Goal: Obtain resource: Obtain resource

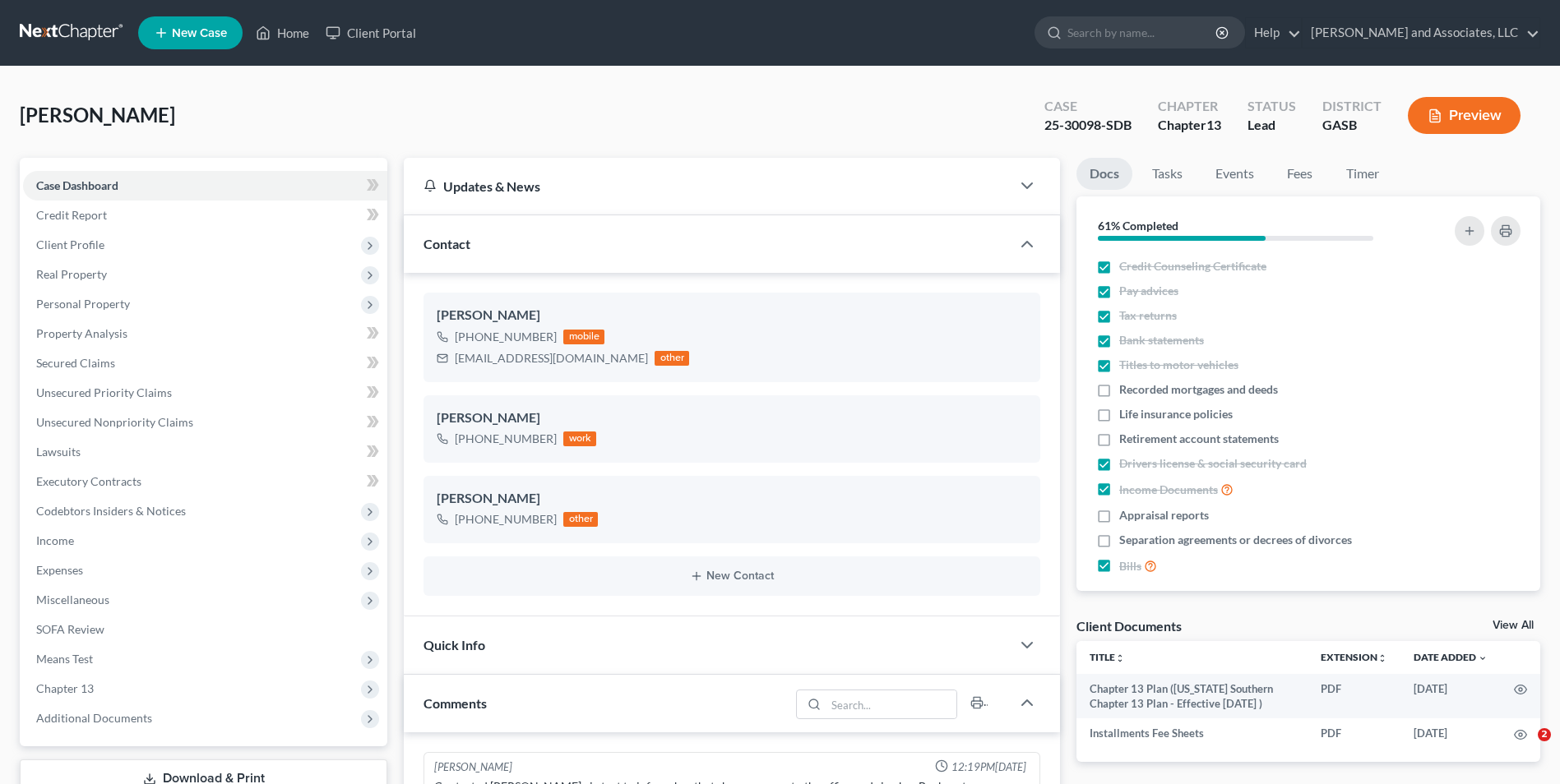
select select "0"
click at [299, 30] on link "Home" at bounding box center [283, 32] width 70 height 30
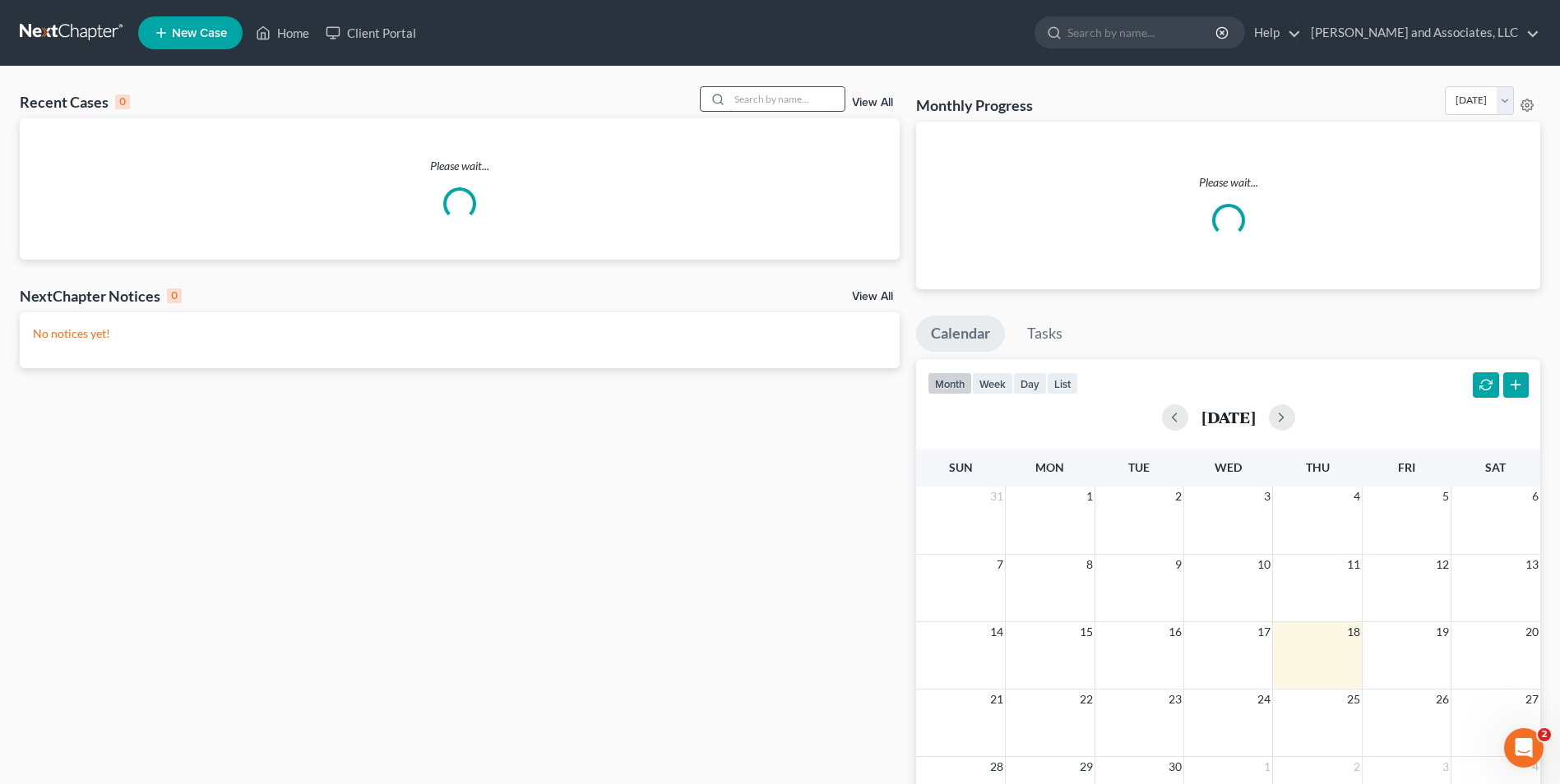
click at [768, 92] on input "search" at bounding box center [787, 99] width 115 height 24
type input "[PERSON_NAME]"
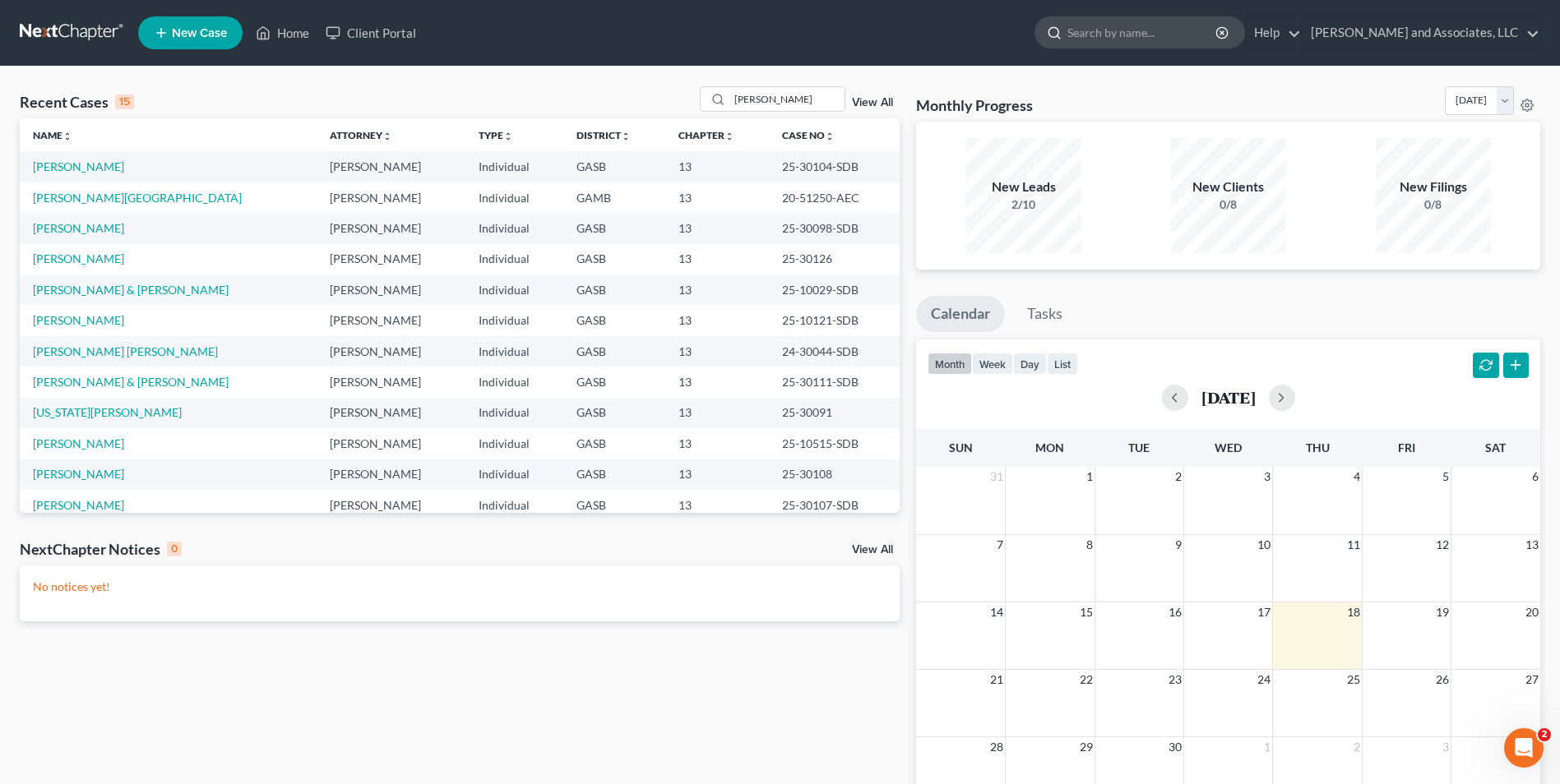
click at [1112, 30] on input "search" at bounding box center [1143, 32] width 151 height 31
type input "[PERSON_NAME]"
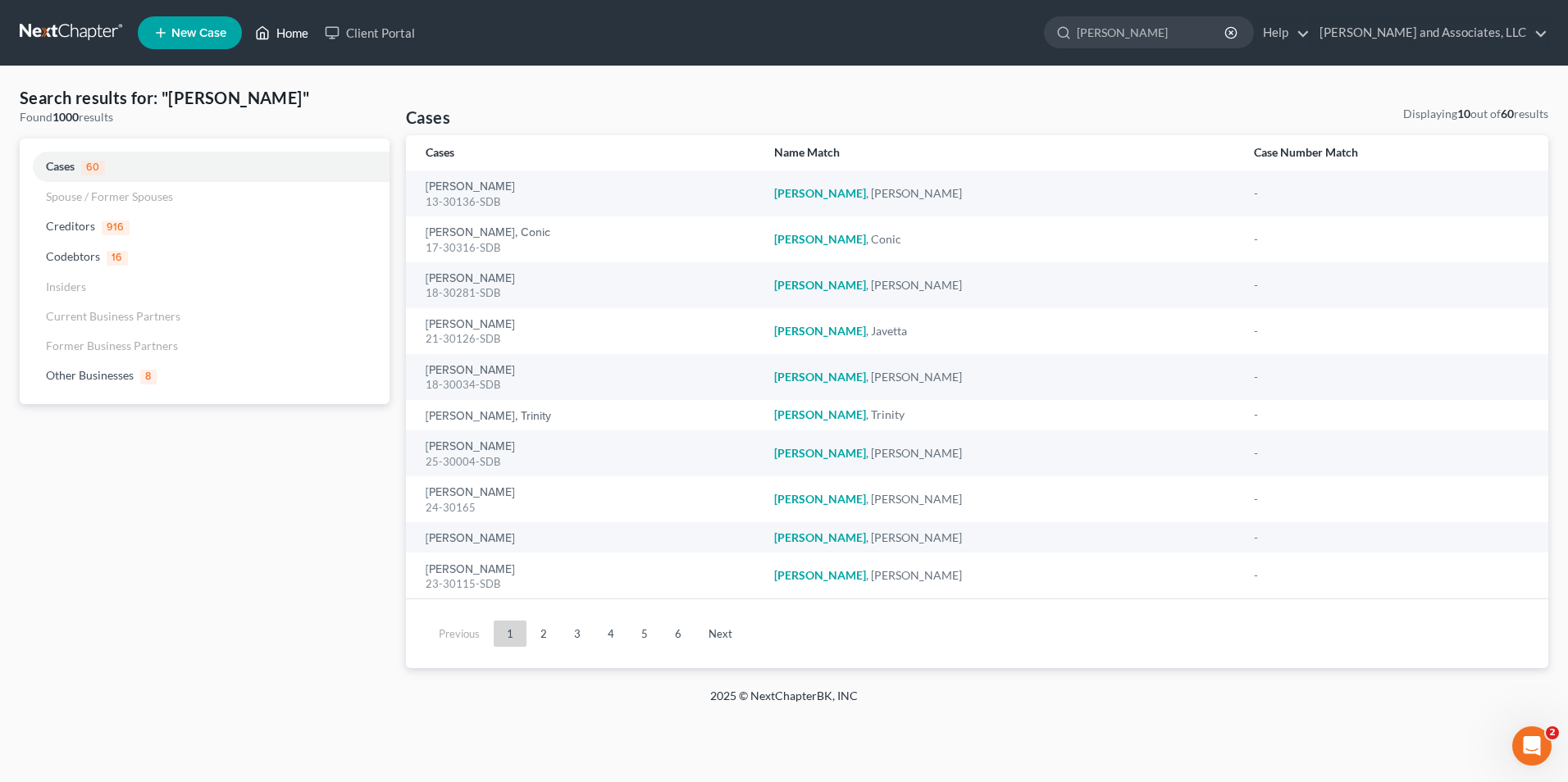
click at [298, 28] on link "Home" at bounding box center [282, 32] width 70 height 30
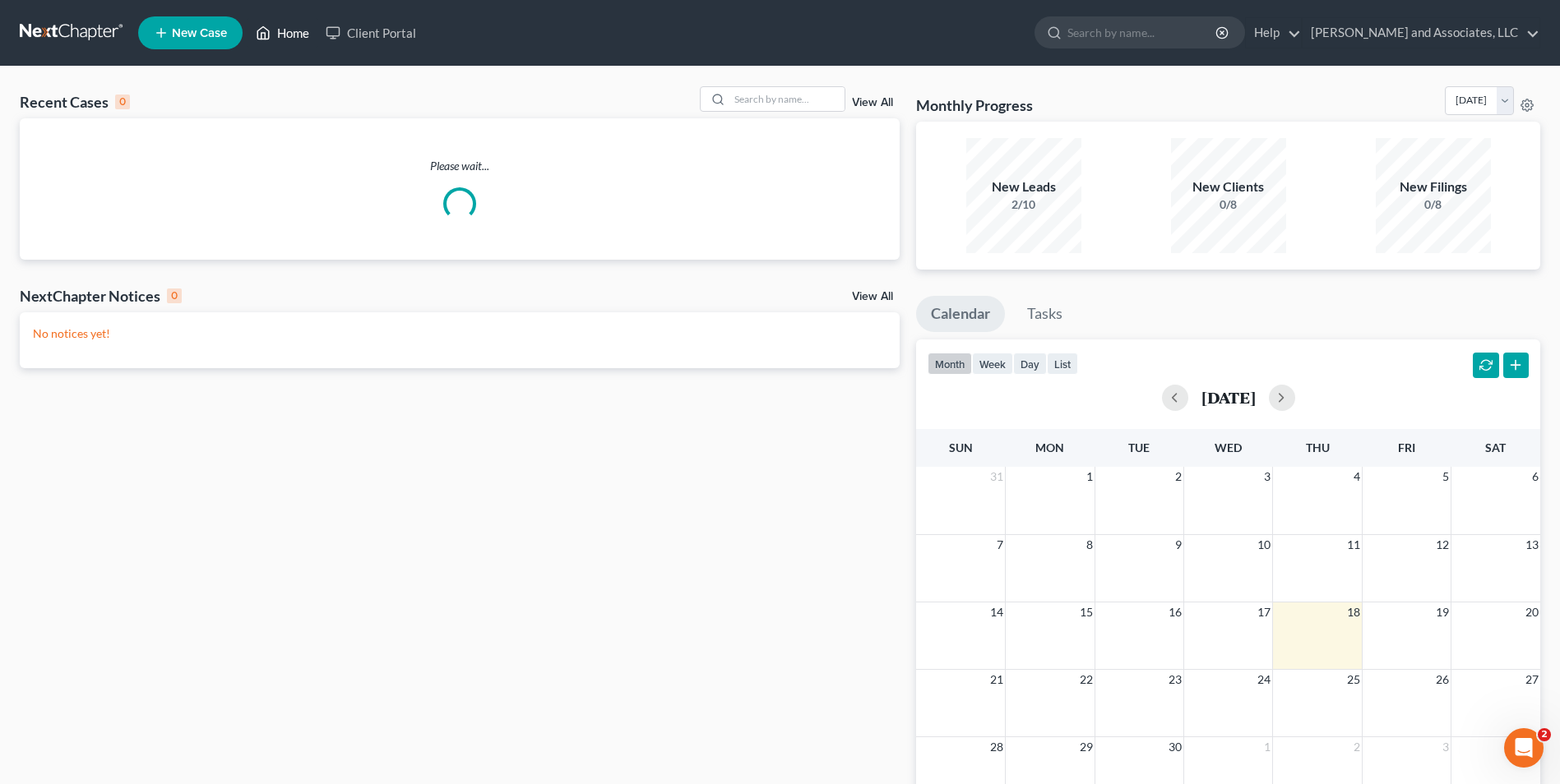
click at [299, 28] on link "Home" at bounding box center [283, 32] width 70 height 30
click at [751, 101] on input "search" at bounding box center [787, 99] width 115 height 24
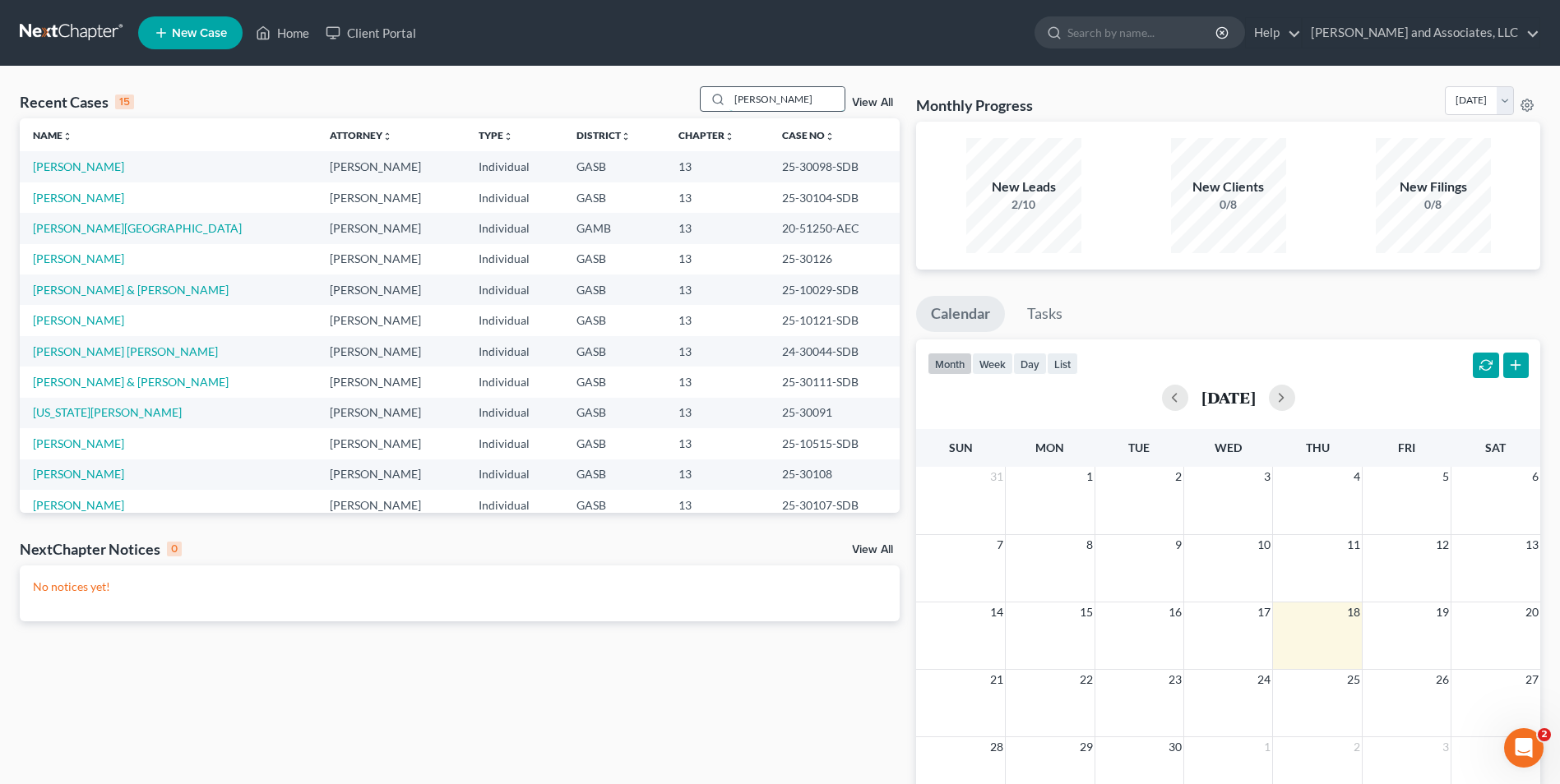
type input "[PERSON_NAME]"
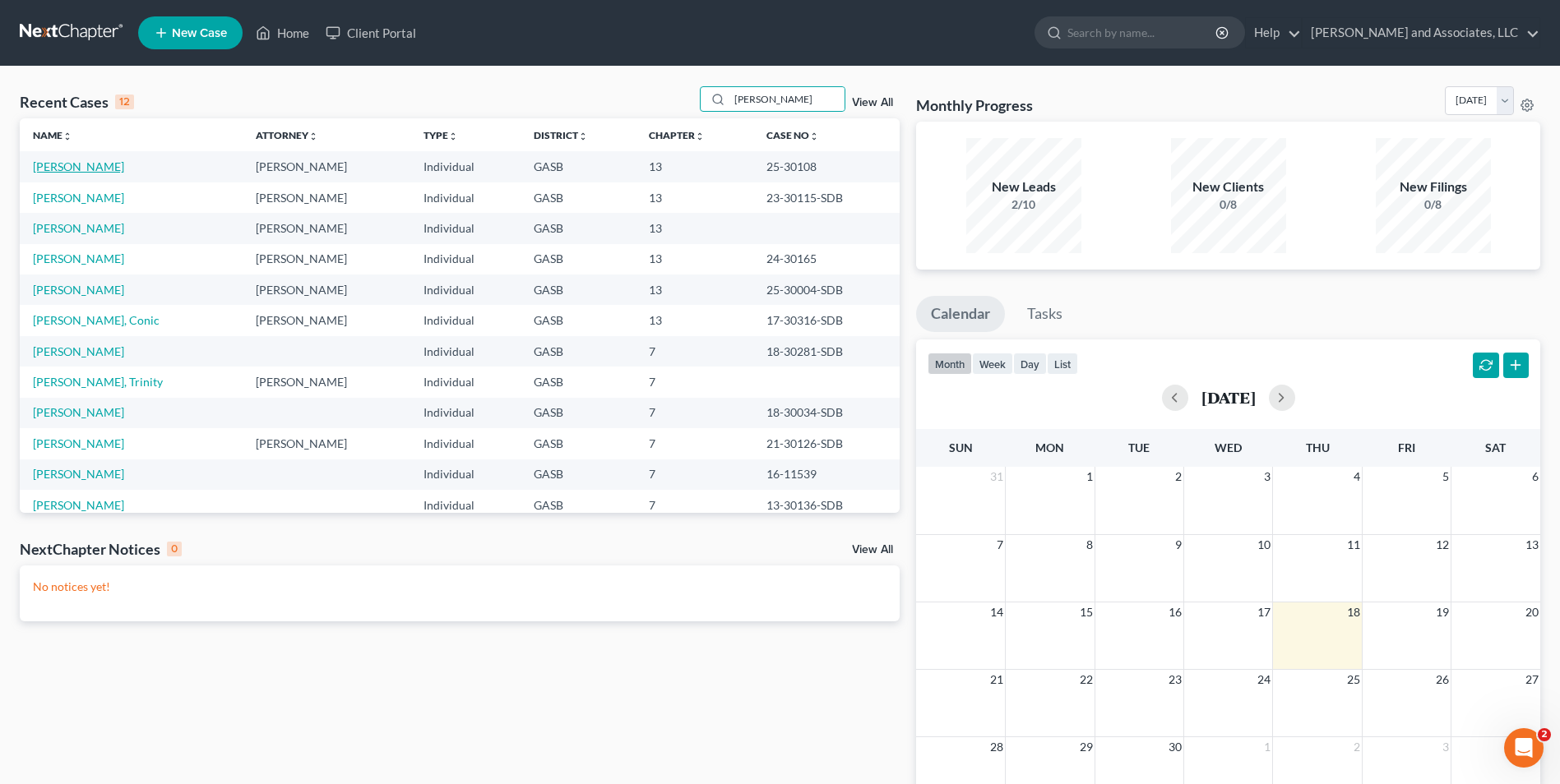
click at [80, 170] on link "[PERSON_NAME]" at bounding box center [79, 167] width 92 height 14
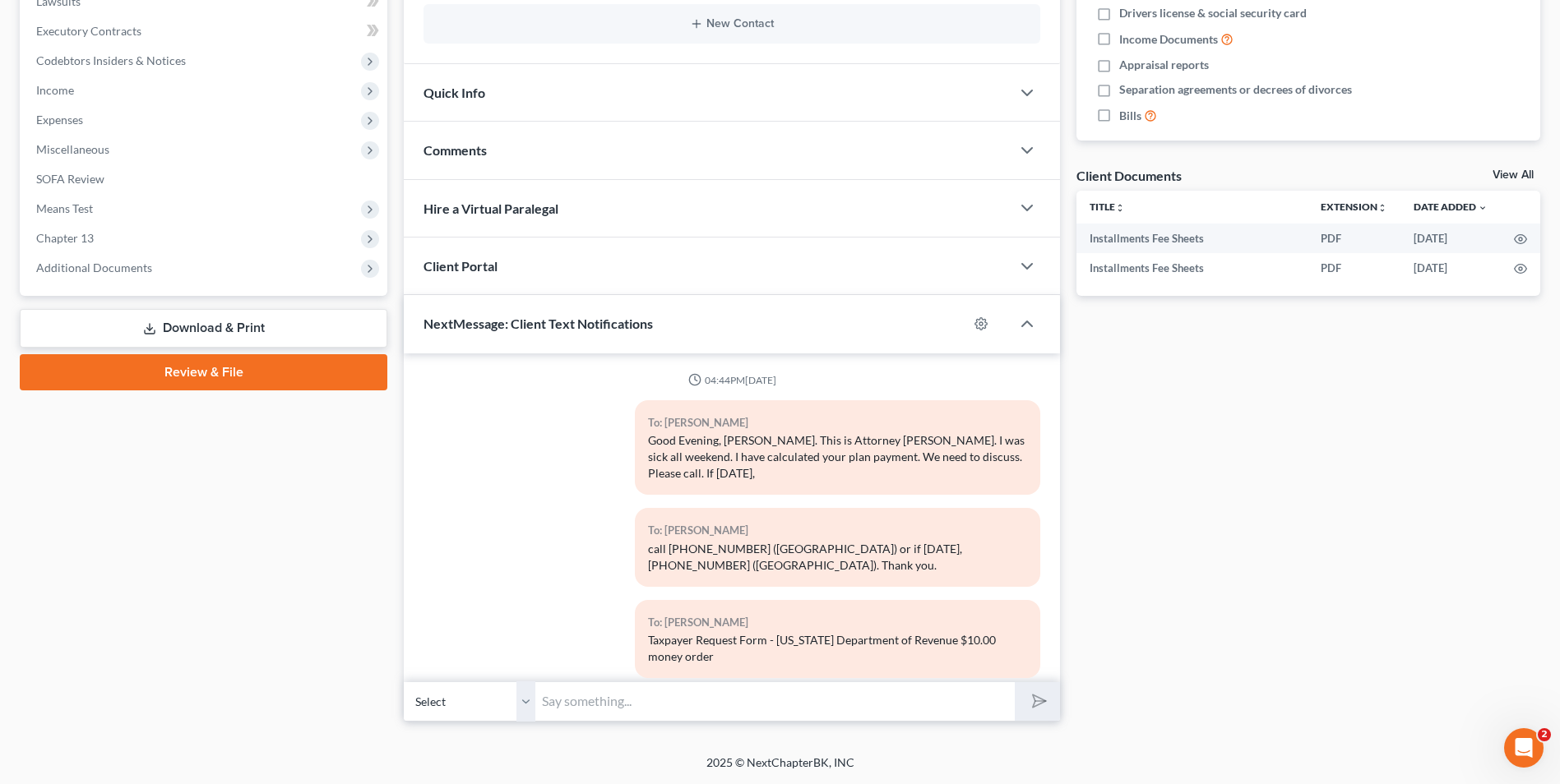
scroll to position [3979, 0]
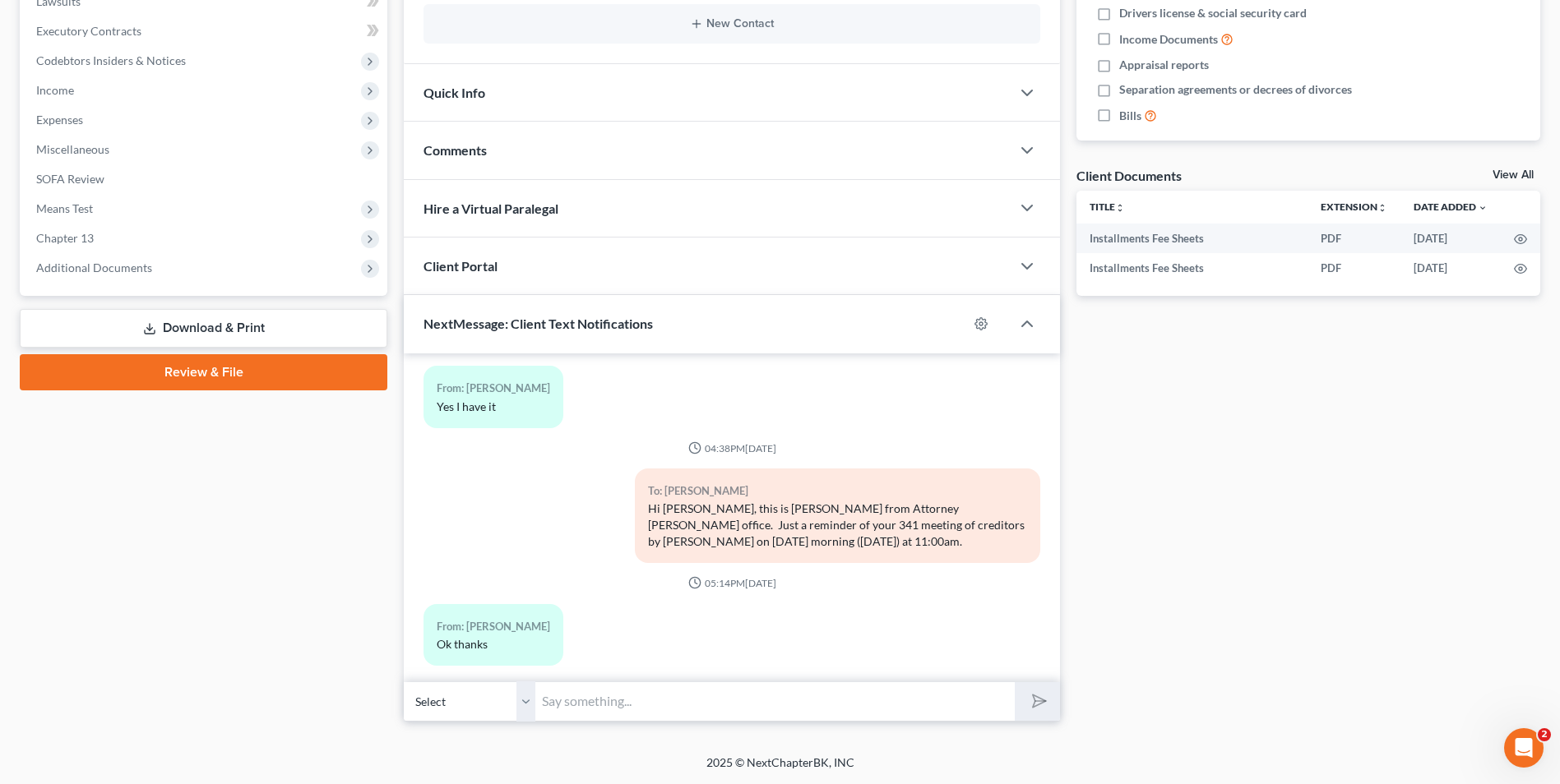
click at [633, 704] on input "text" at bounding box center [776, 701] width 480 height 40
paste input "[URL][DOMAIN_NAME]"
type input "[PERSON_NAME], Please join the Zoom meeting. It is 11:00 a.m. [URL][DOMAIN_NAME…"
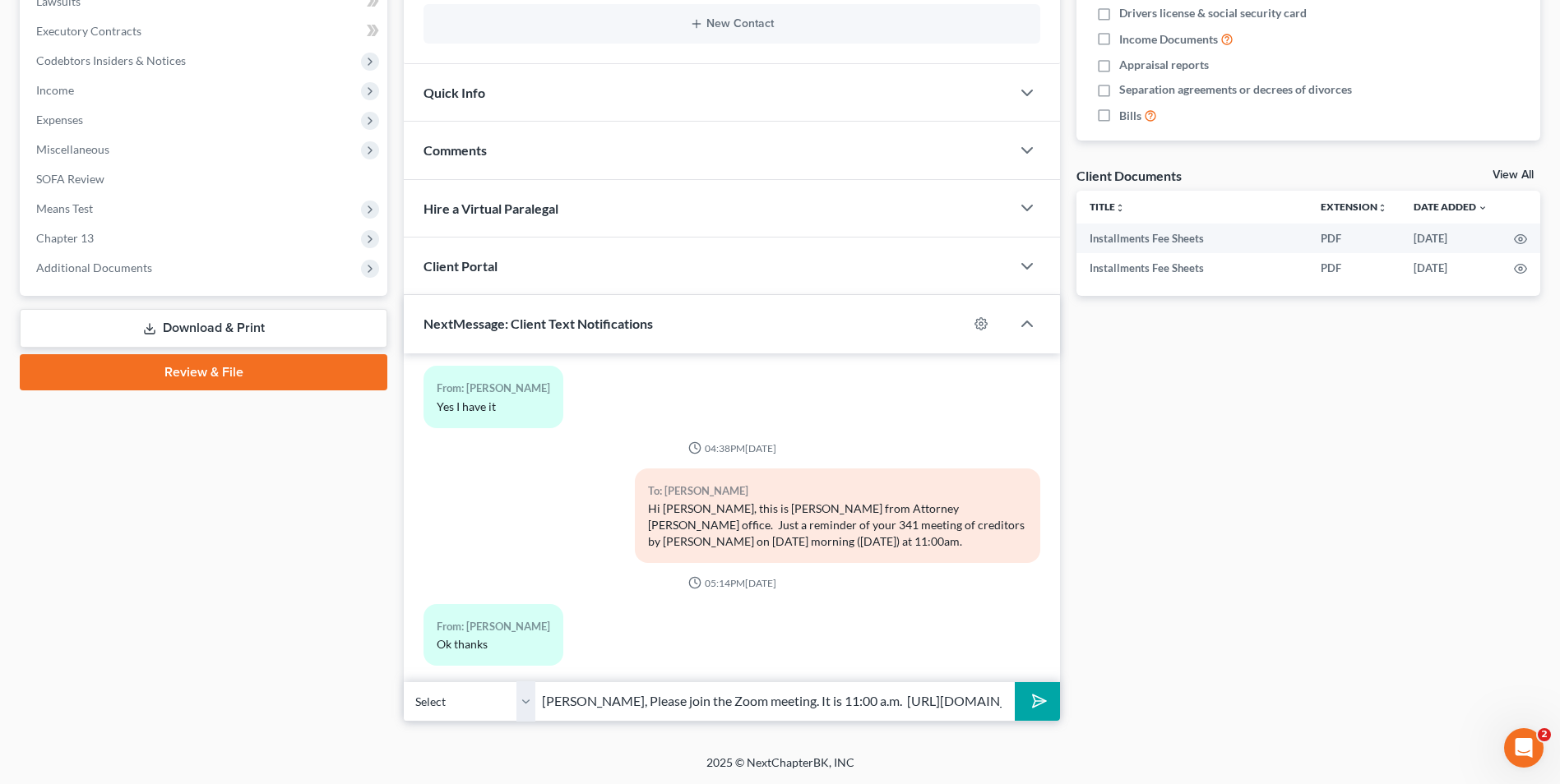
click at [1050, 705] on button "submit" at bounding box center [1038, 701] width 45 height 39
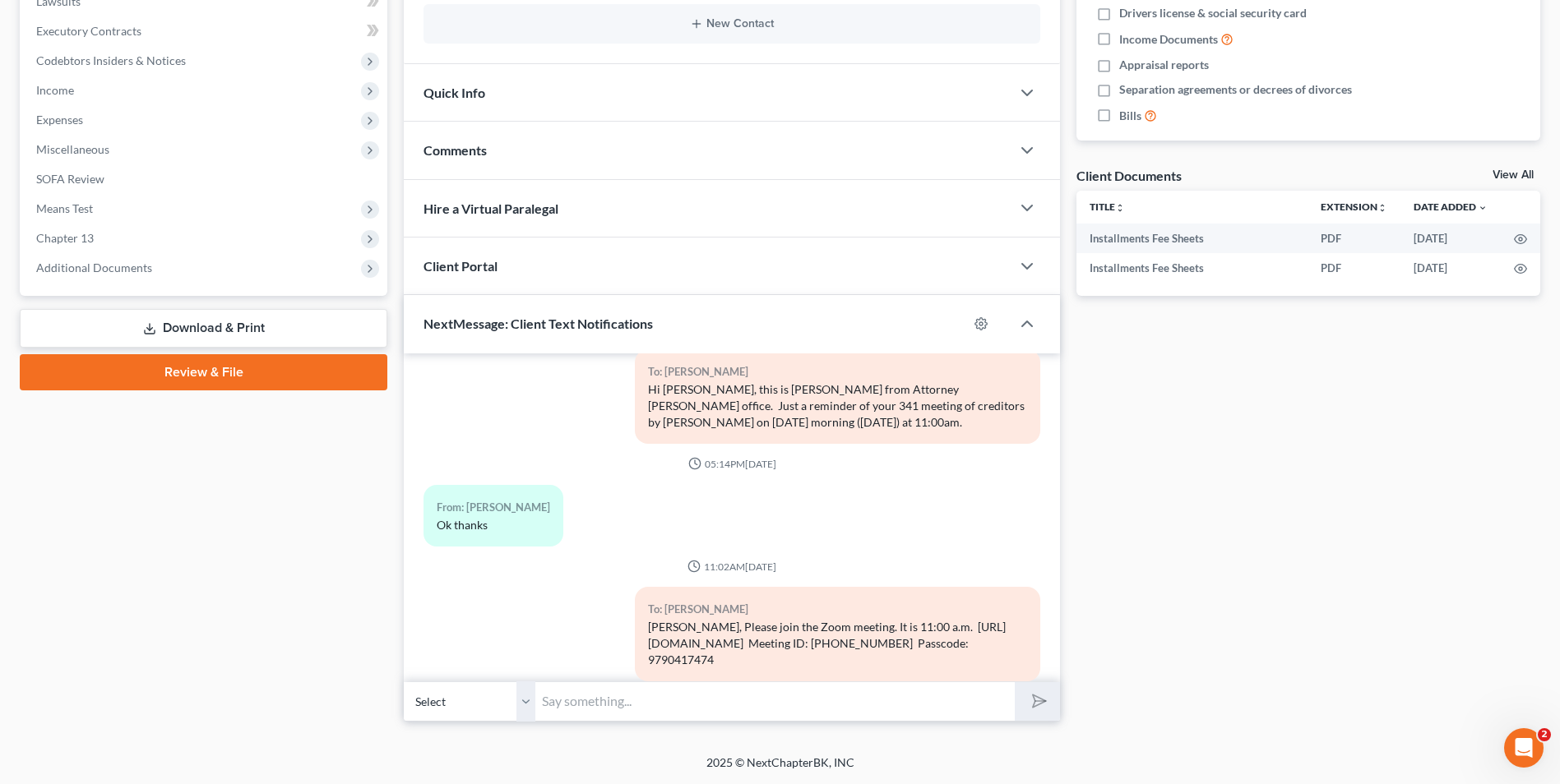
scroll to position [4173, 0]
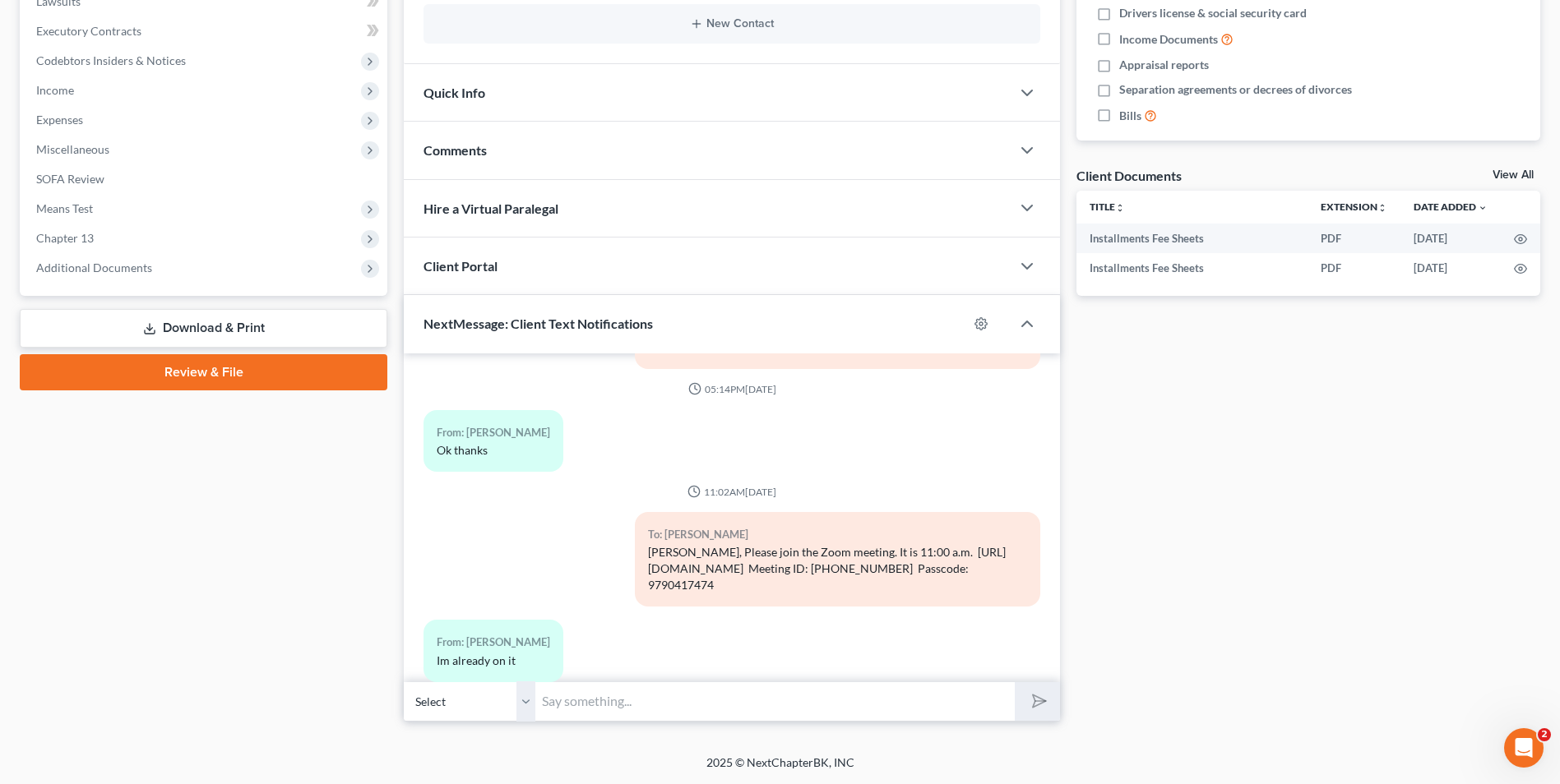
click at [567, 702] on input "text" at bounding box center [776, 701] width 480 height 40
type input "Thank you for attending your 341 Meeting of Creditors. Attorney [PERSON_NAME]"
click at [1036, 694] on icon "submit" at bounding box center [1037, 701] width 23 height 23
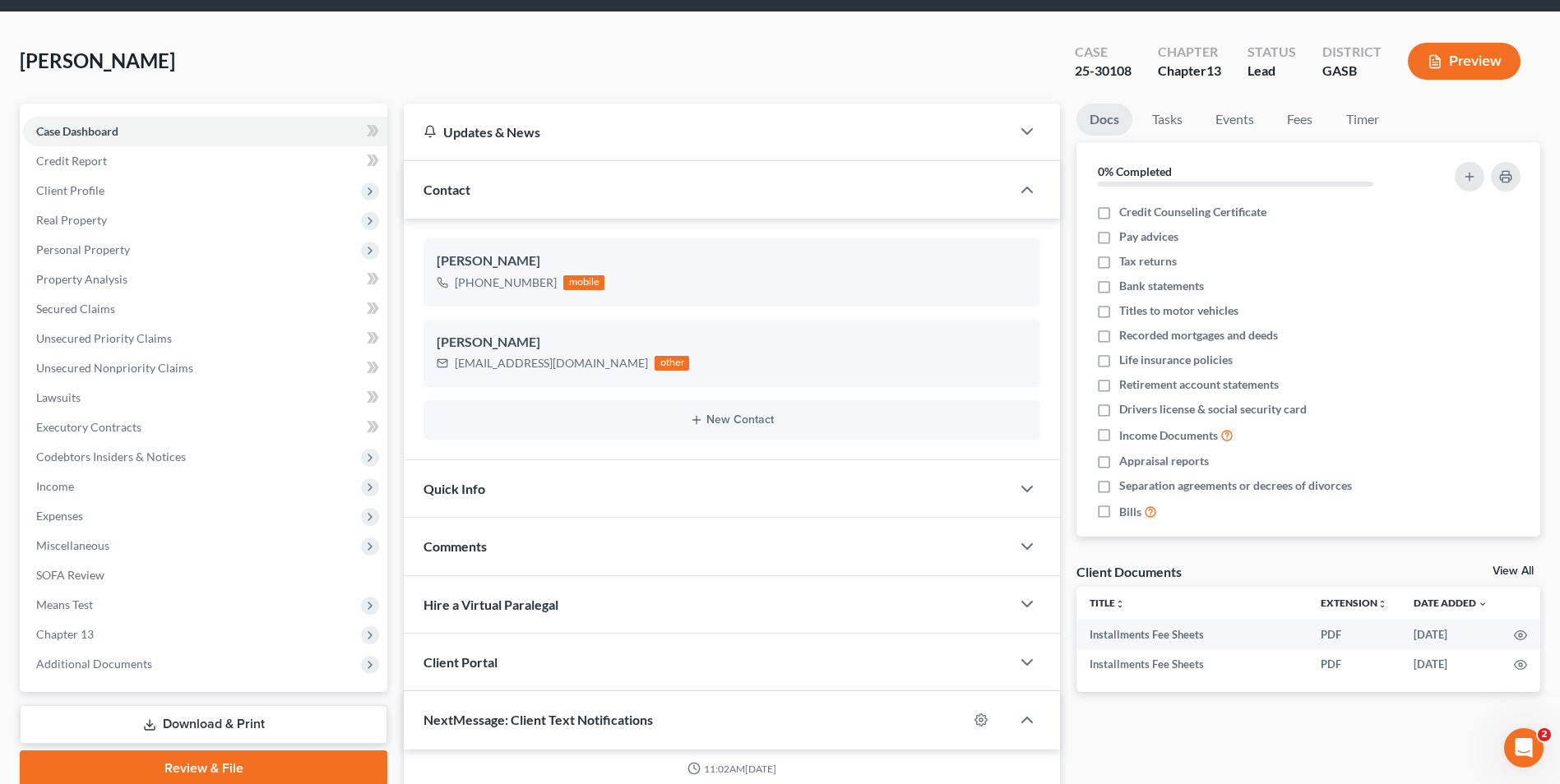
scroll to position [0, 0]
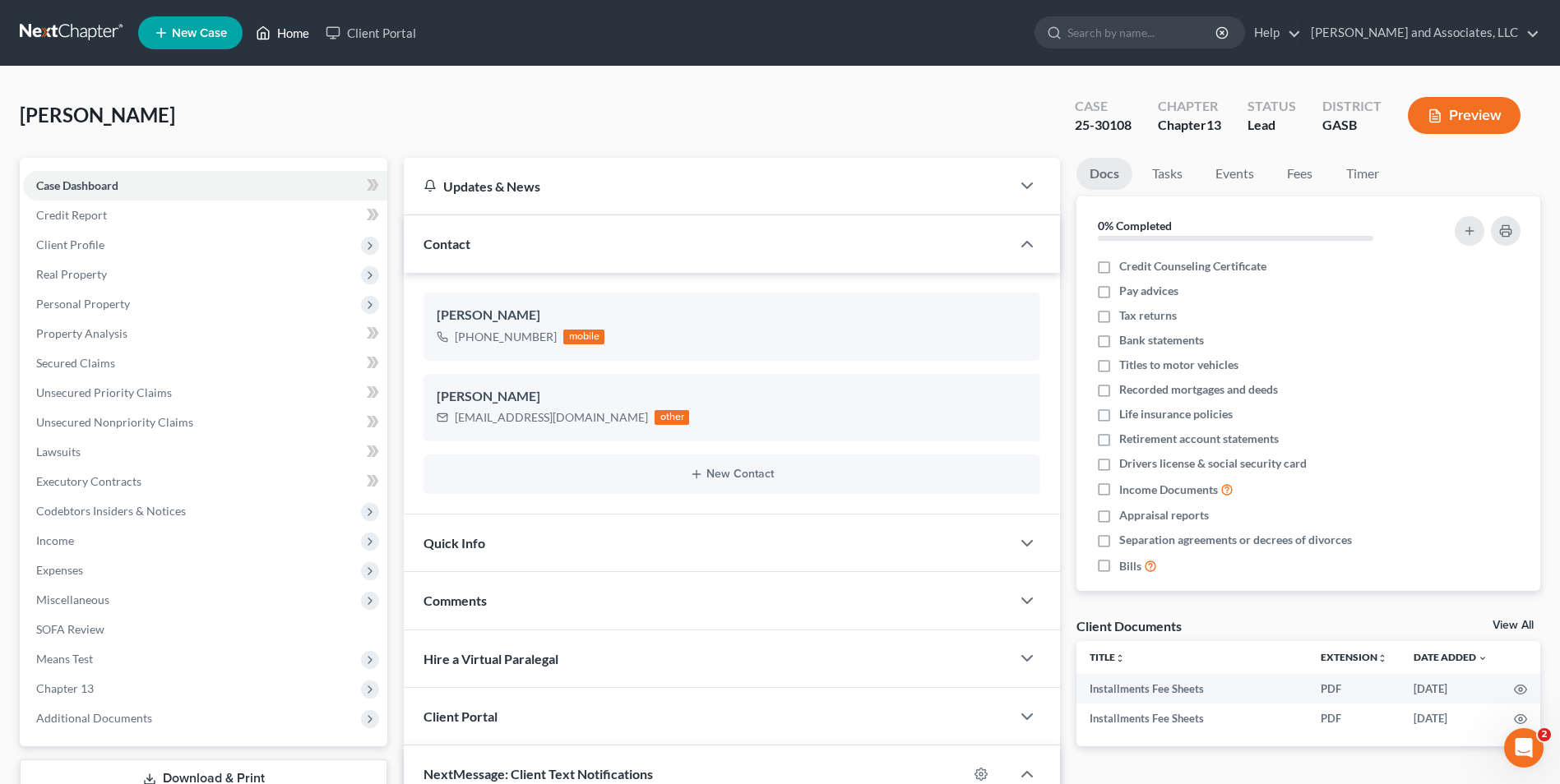
click at [295, 32] on link "Home" at bounding box center [283, 32] width 70 height 30
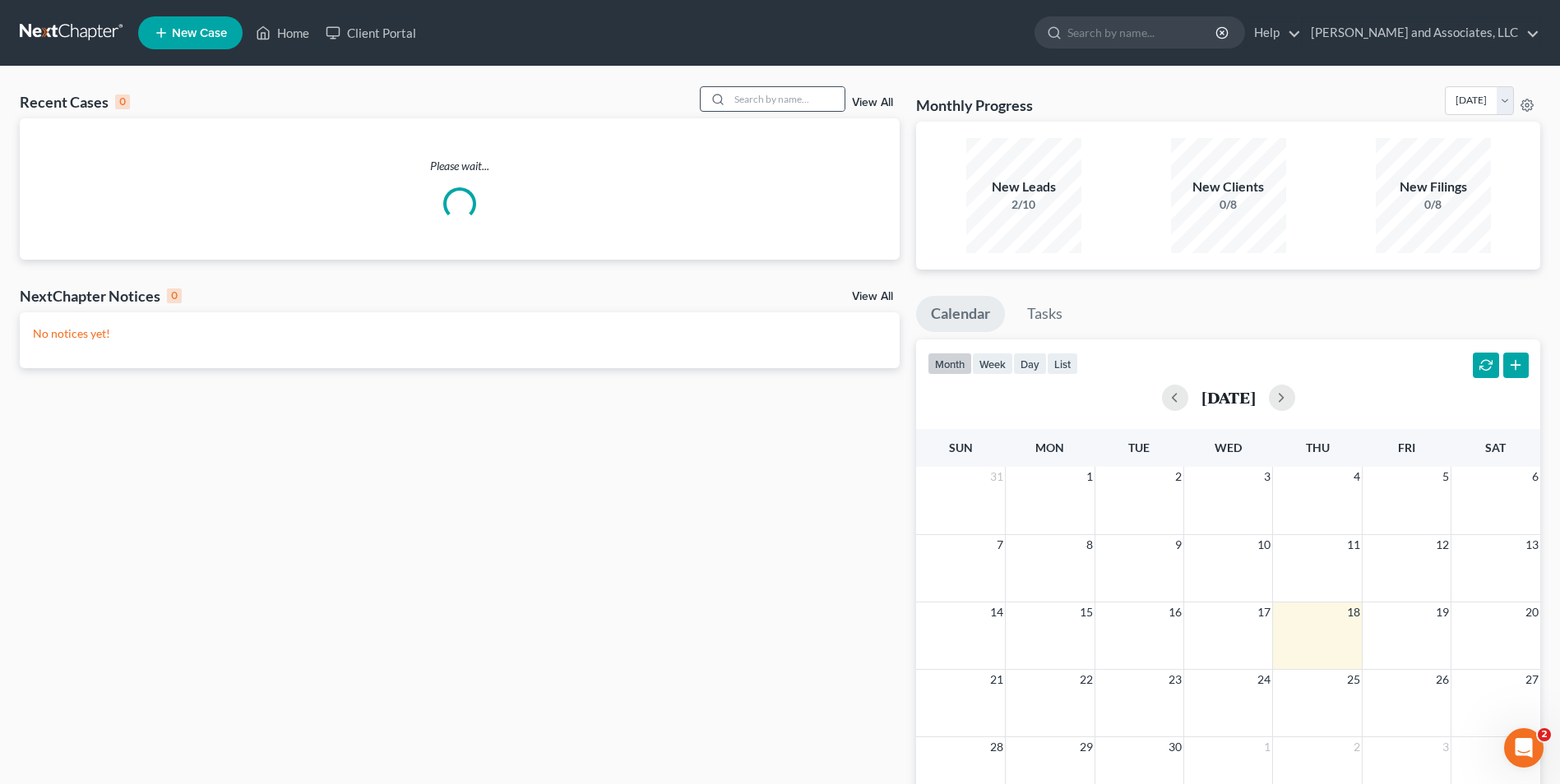
click at [722, 98] on circle at bounding box center [718, 99] width 9 height 9
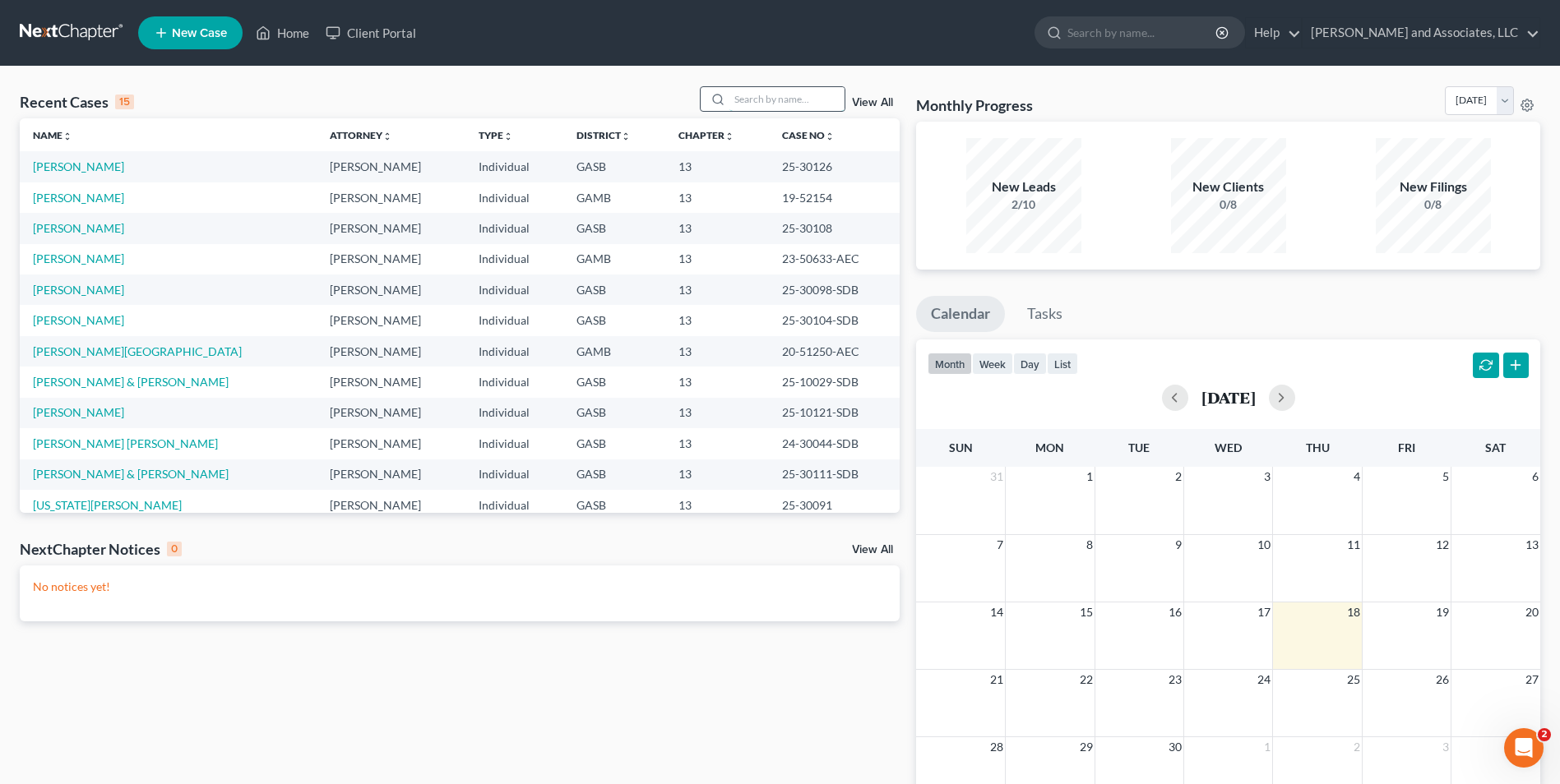
click at [747, 95] on input "search" at bounding box center [787, 99] width 115 height 24
type input "[PERSON_NAME]"
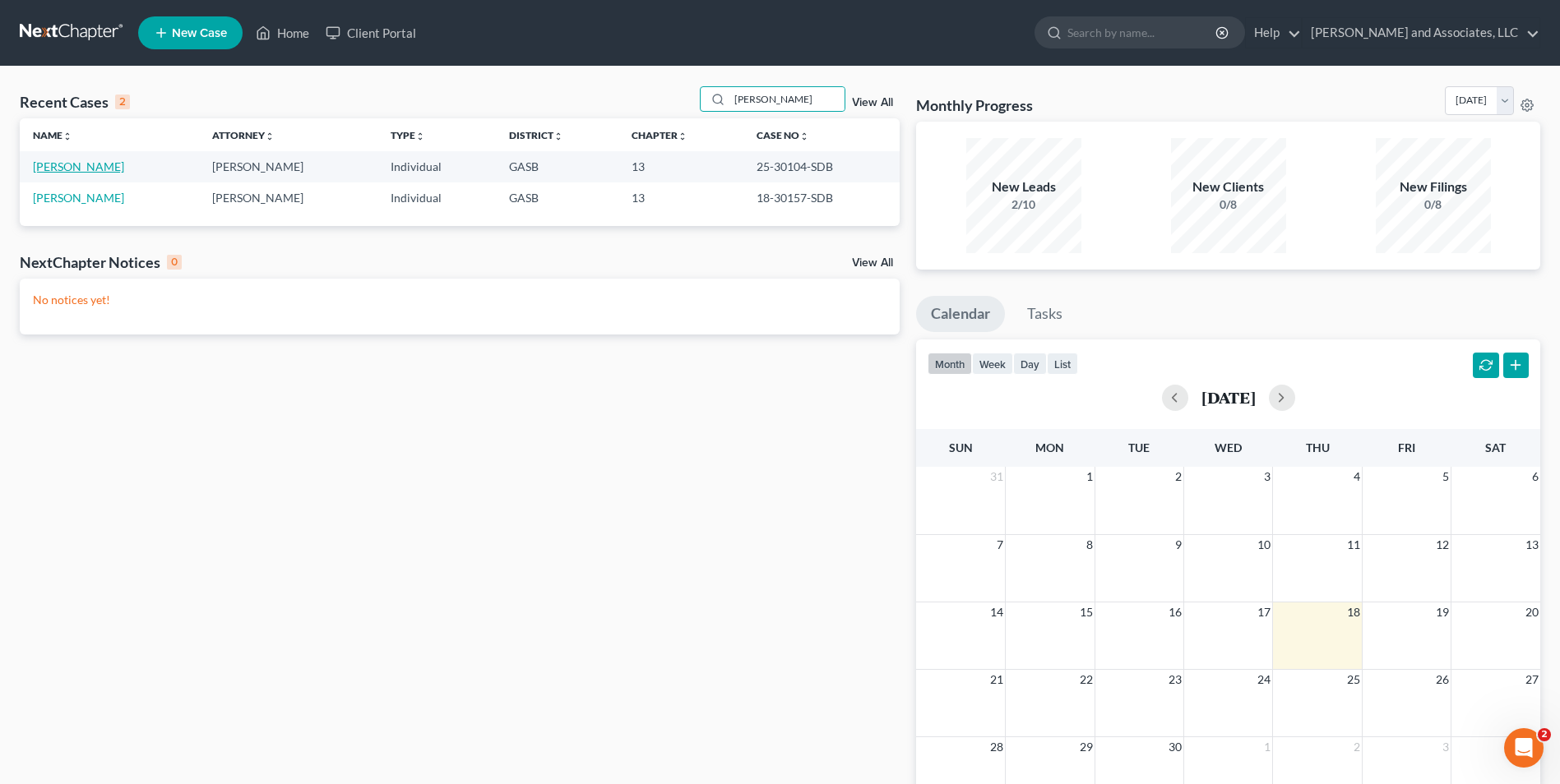
click at [84, 170] on link "[PERSON_NAME]" at bounding box center [79, 167] width 92 height 14
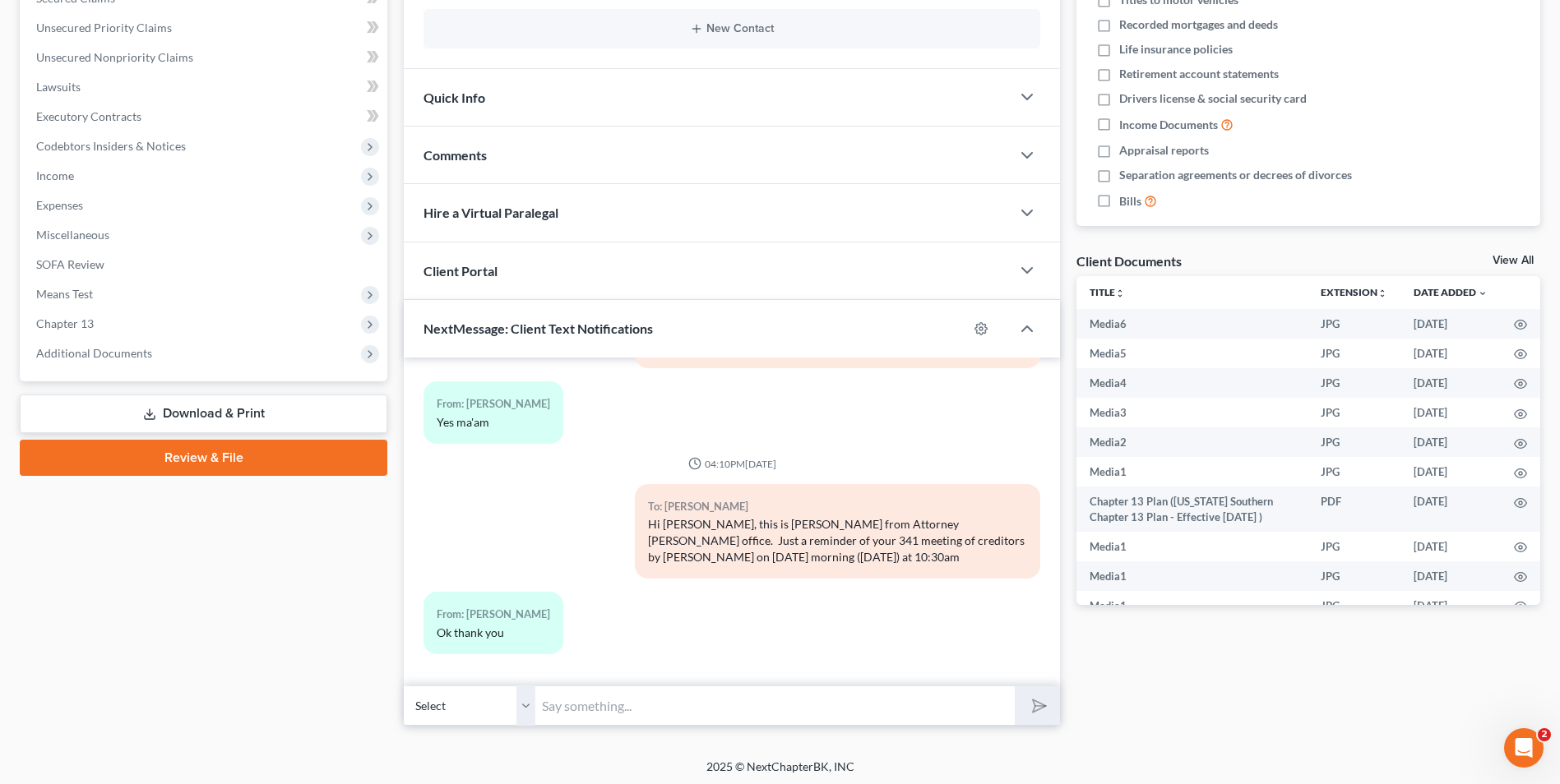
scroll to position [369, 0]
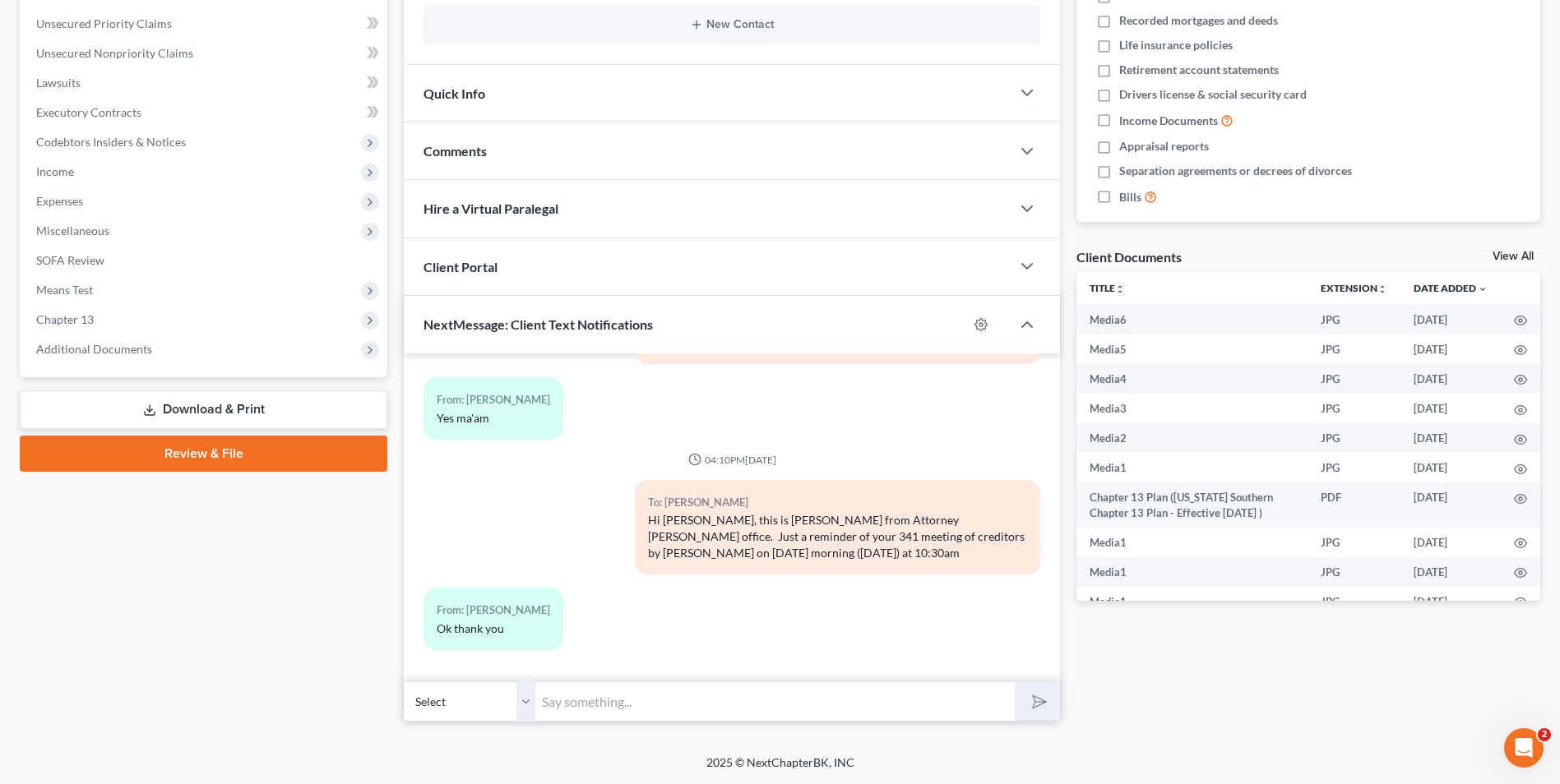
click at [722, 705] on input "text" at bounding box center [776, 701] width 480 height 40
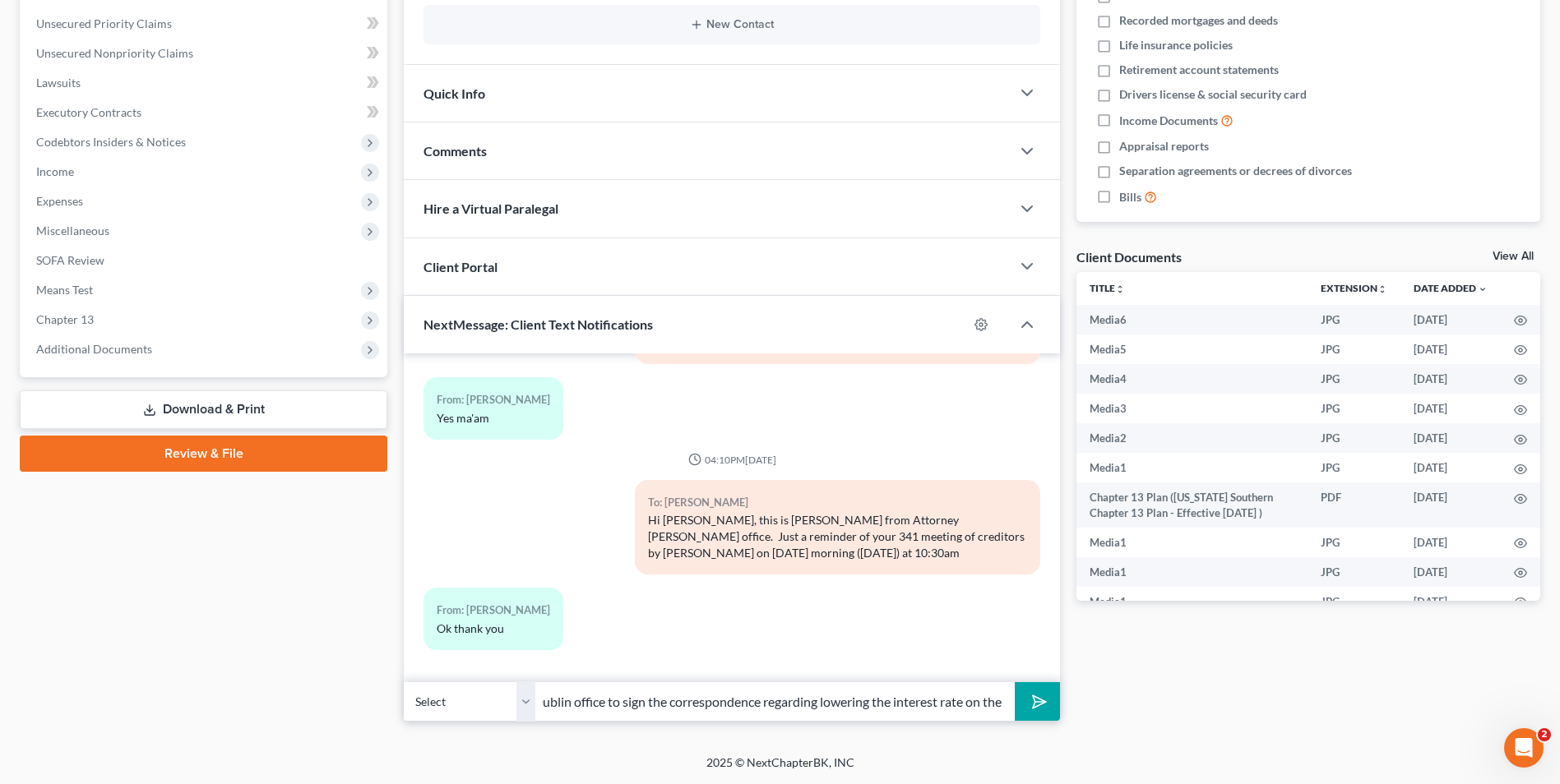
scroll to position [0, 452]
type input "Thank you for attending your 341 Meeting of Creditors. Please come by the Dubli…"
click at [1045, 702] on polygon "submit" at bounding box center [1036, 702] width 20 height 20
click at [842, 705] on input "Thank you for attending your 341 Meeting of Creditors. Please come by the Dubli…" at bounding box center [776, 701] width 480 height 40
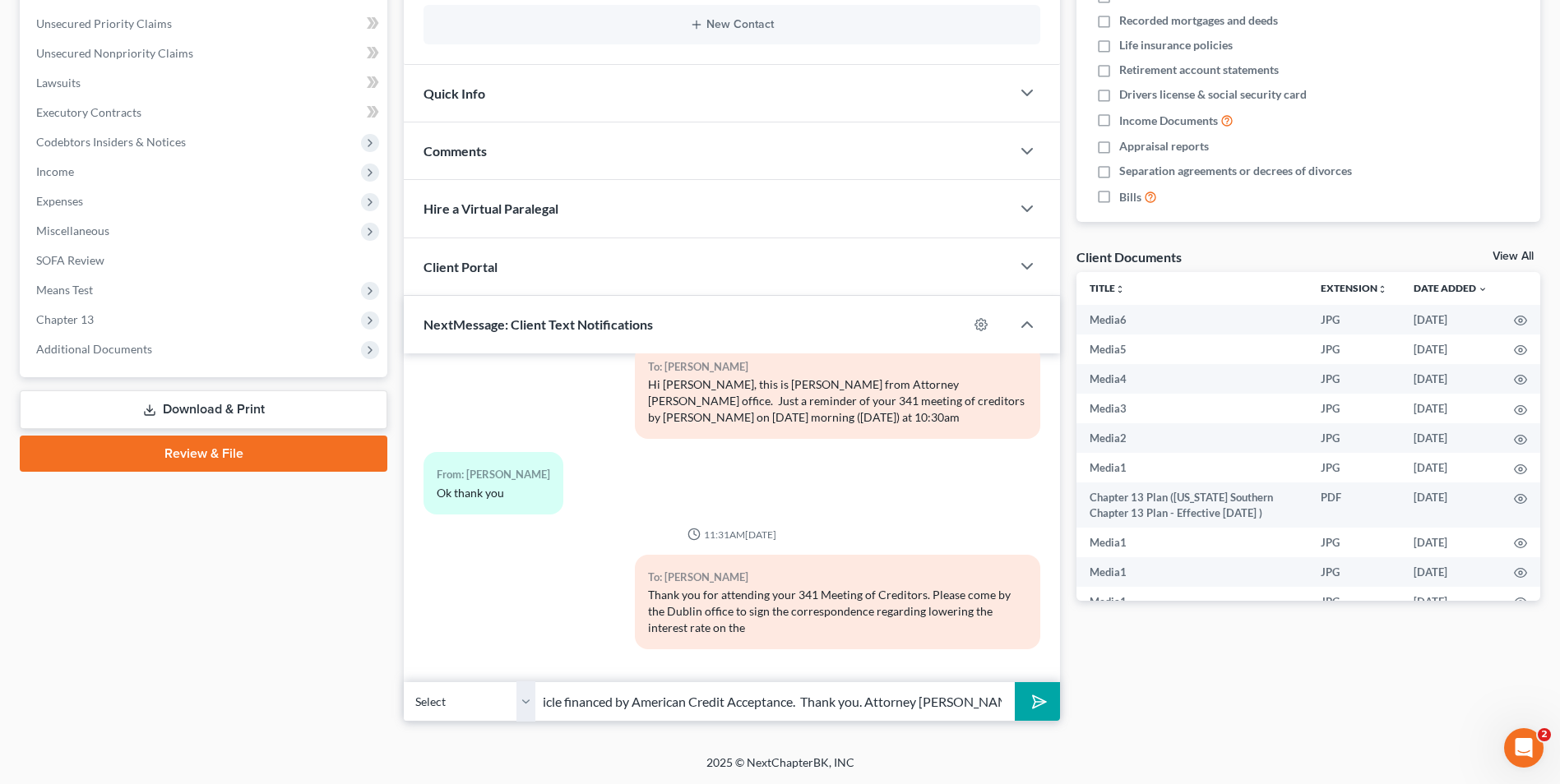
scroll to position [0, 31]
click at [793, 703] on input "vehicle financed by American Credit Acceptance. Thank you. Attorney [PERSON_NAM…" at bounding box center [776, 701] width 480 height 40
type input "vehicle financed by American Credit Acceptance. Time sensitive. Thank you. Atto…"
click at [1041, 704] on icon "submit" at bounding box center [1037, 702] width 23 height 23
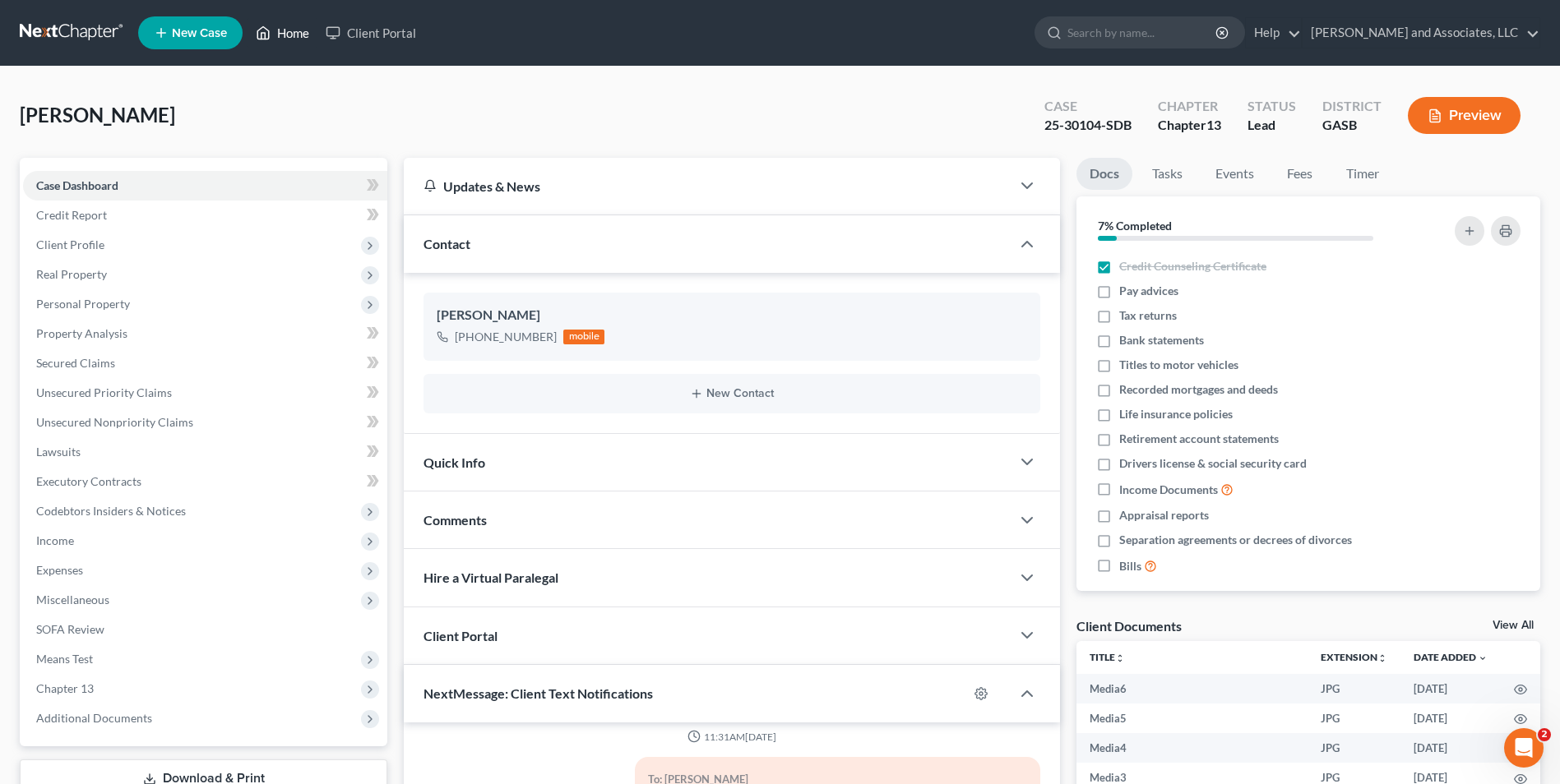
click at [297, 31] on link "Home" at bounding box center [283, 32] width 70 height 30
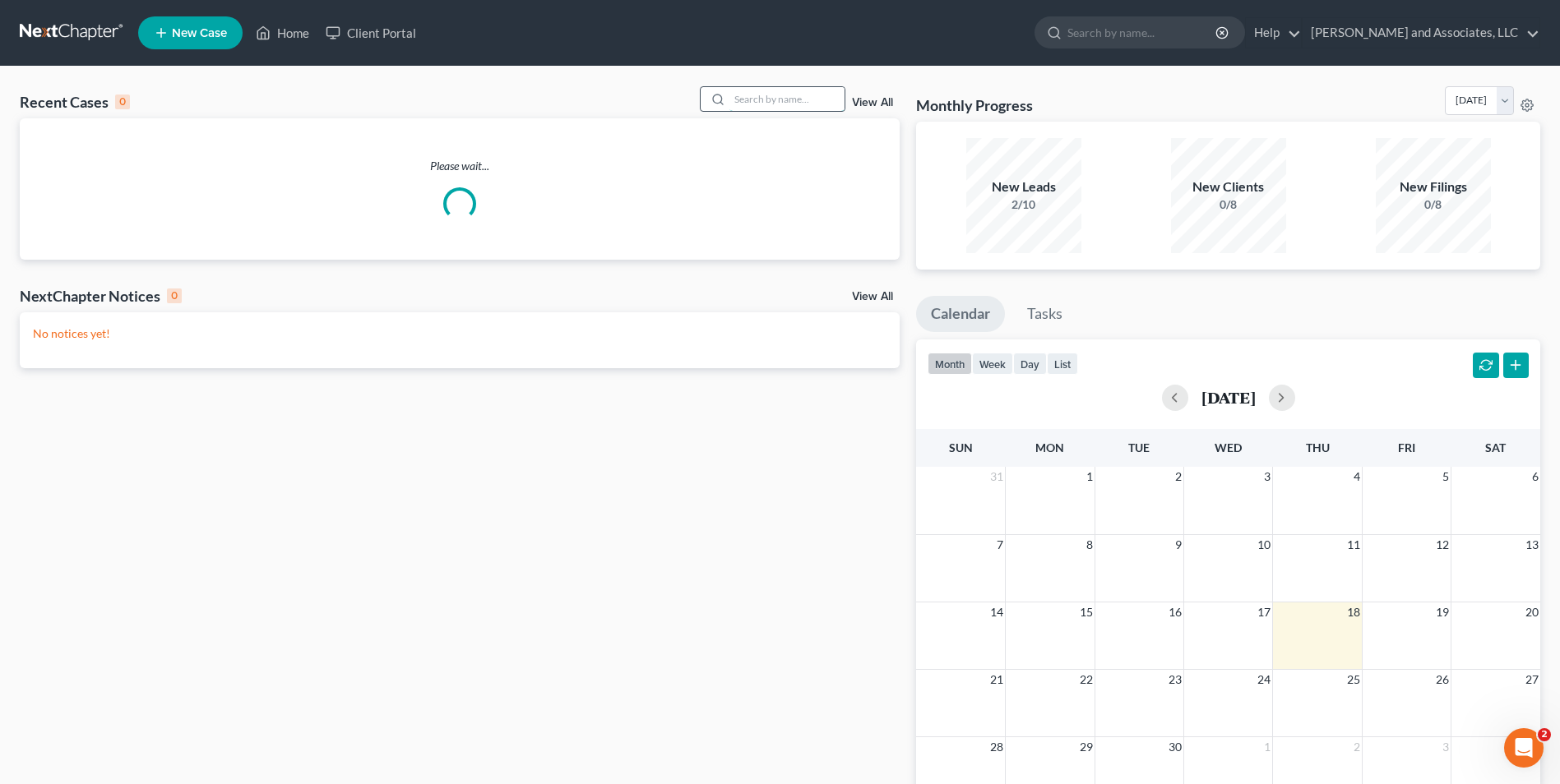
click at [753, 95] on input "search" at bounding box center [787, 99] width 115 height 24
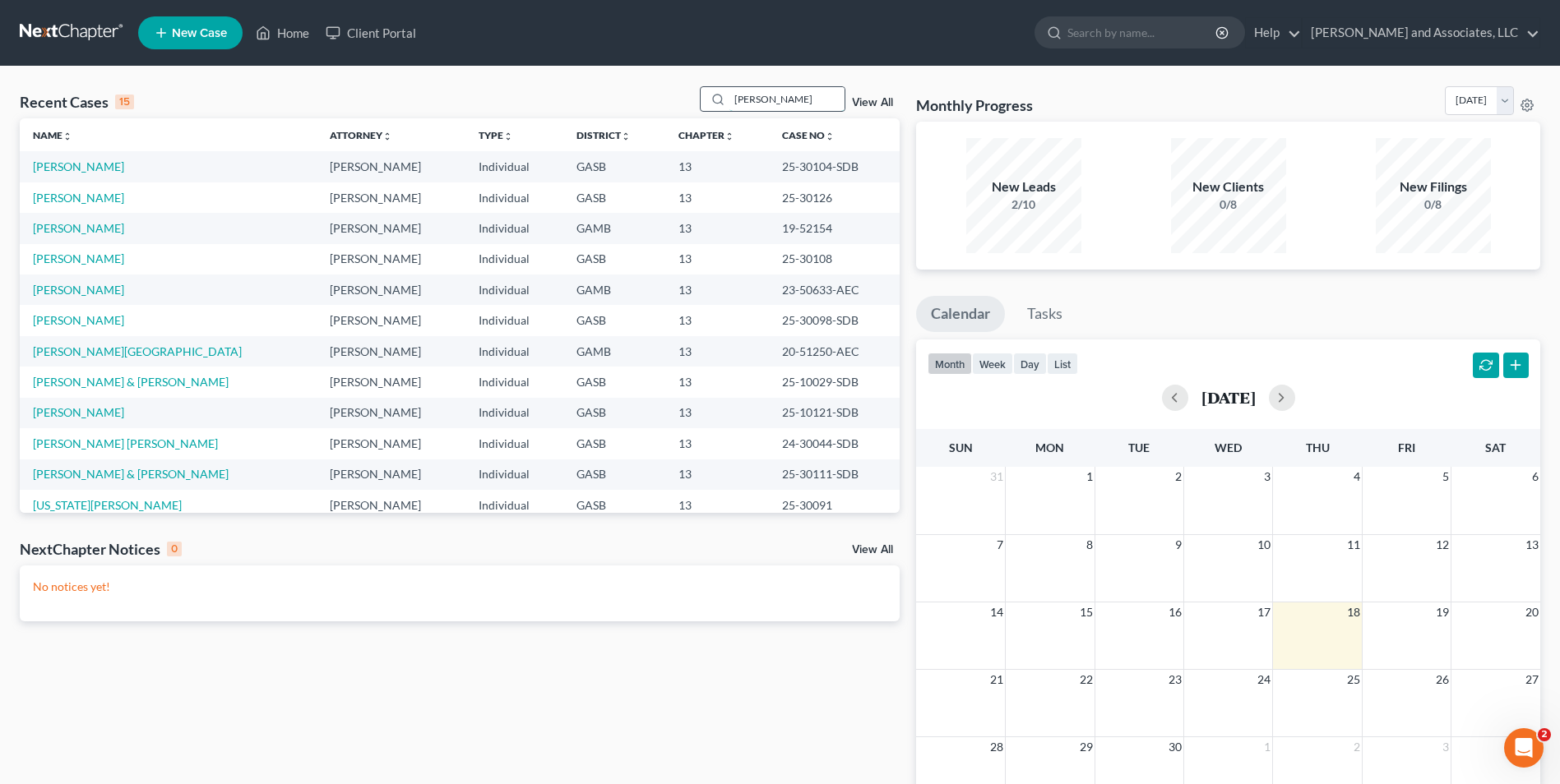
type input "[PERSON_NAME]"
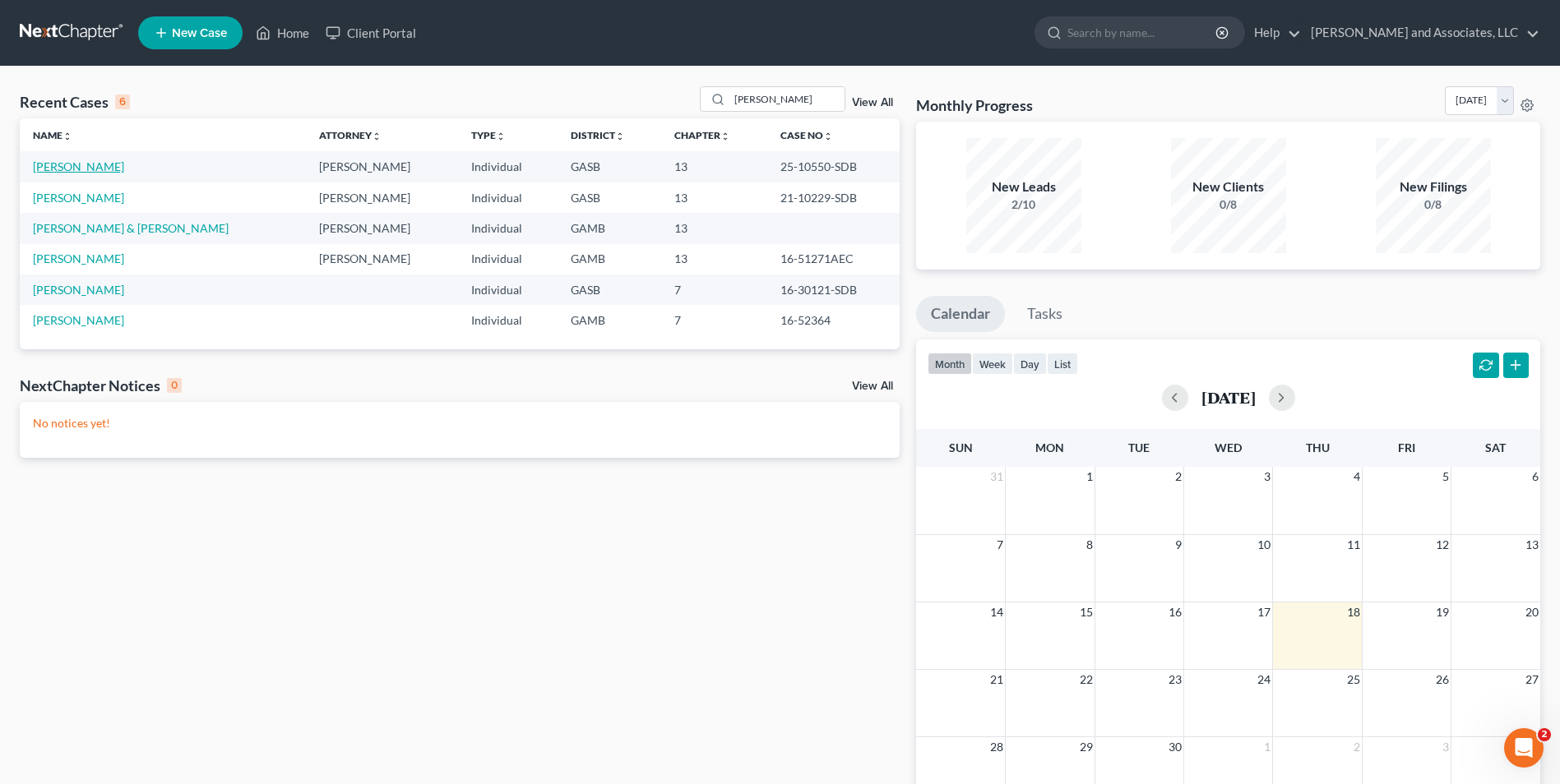
click at [90, 170] on link "[PERSON_NAME]" at bounding box center [79, 167] width 92 height 14
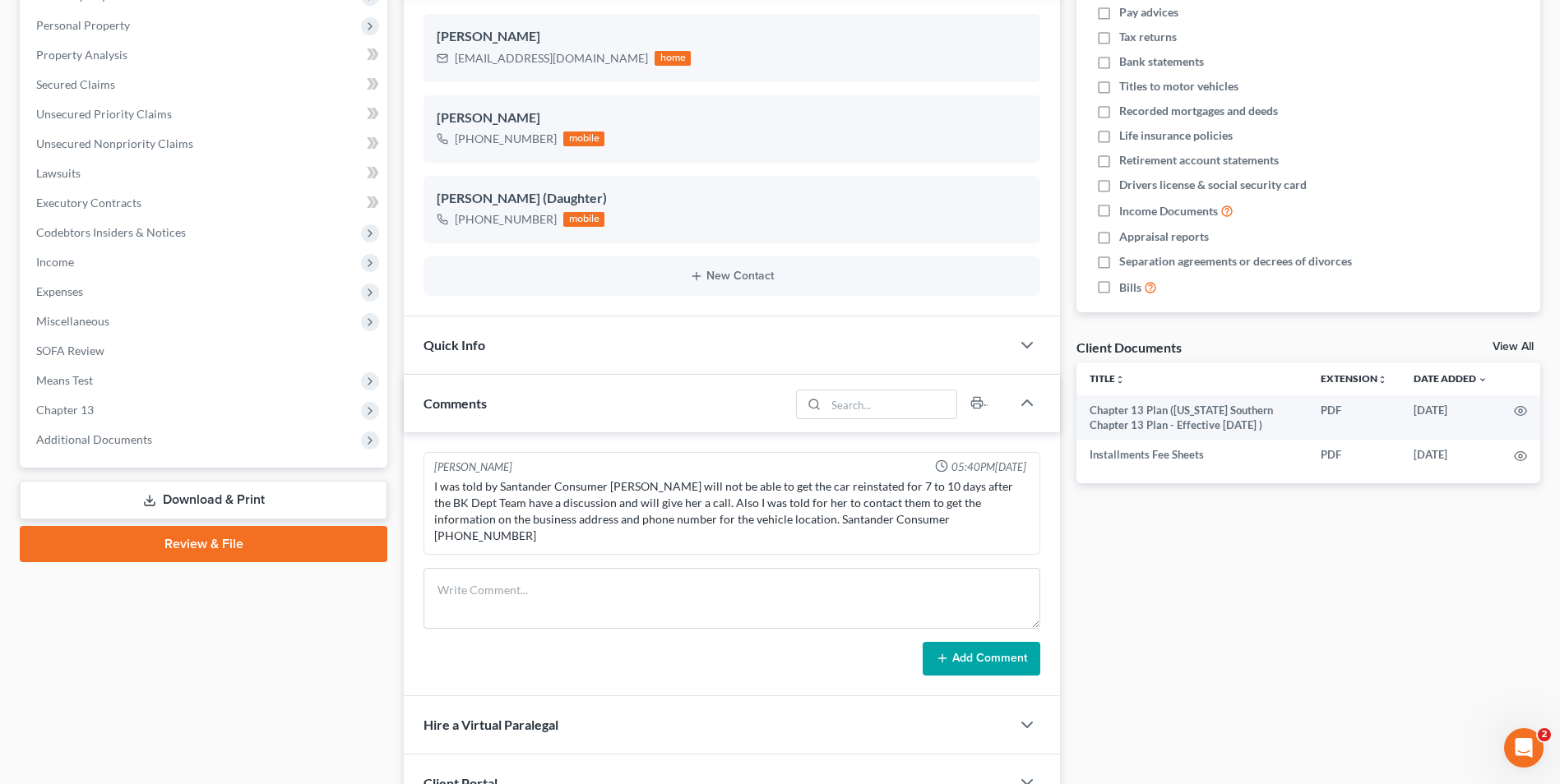
scroll to position [285, 0]
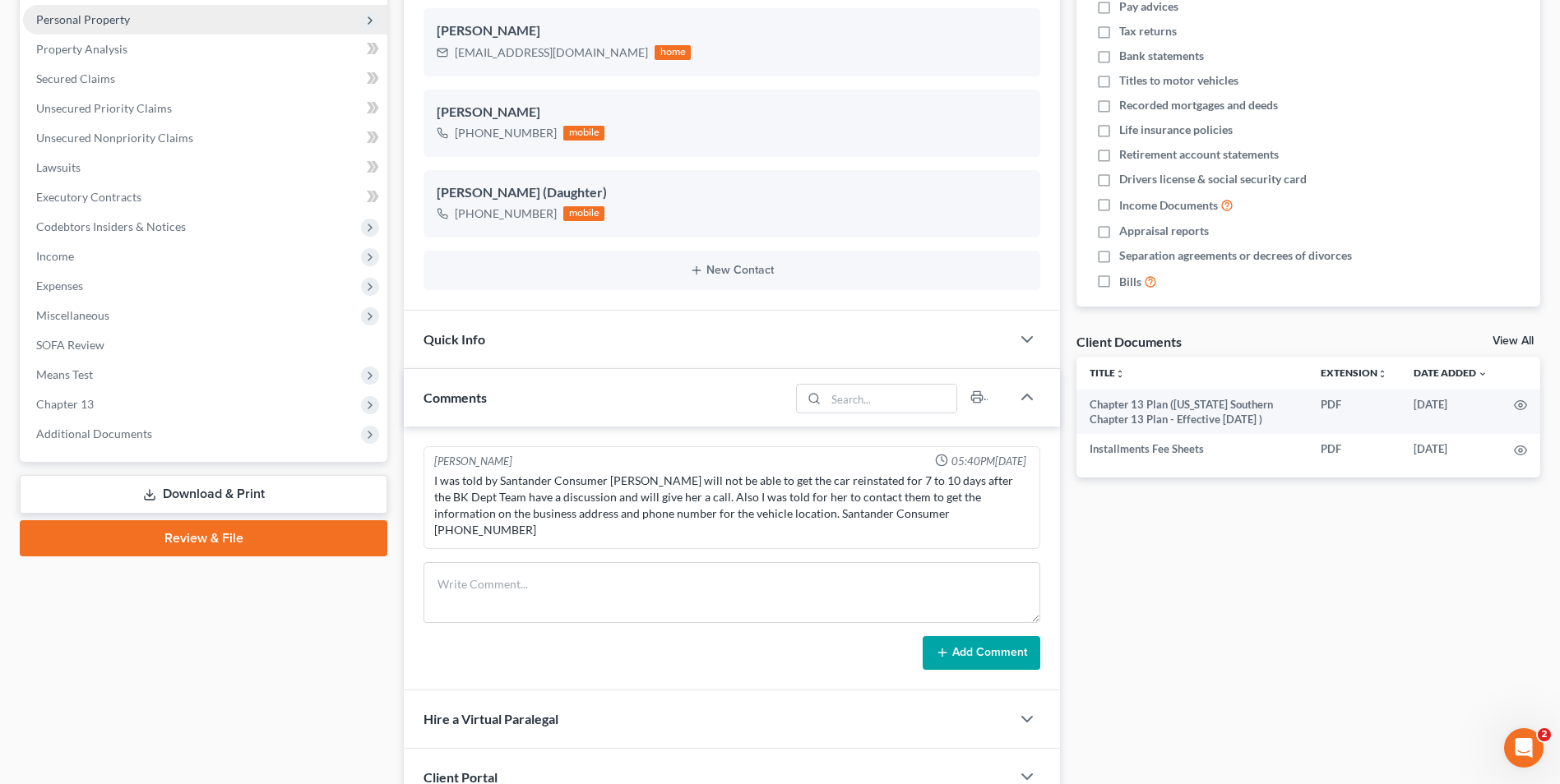
click at [96, 15] on span "Personal Property" at bounding box center [83, 20] width 93 height 14
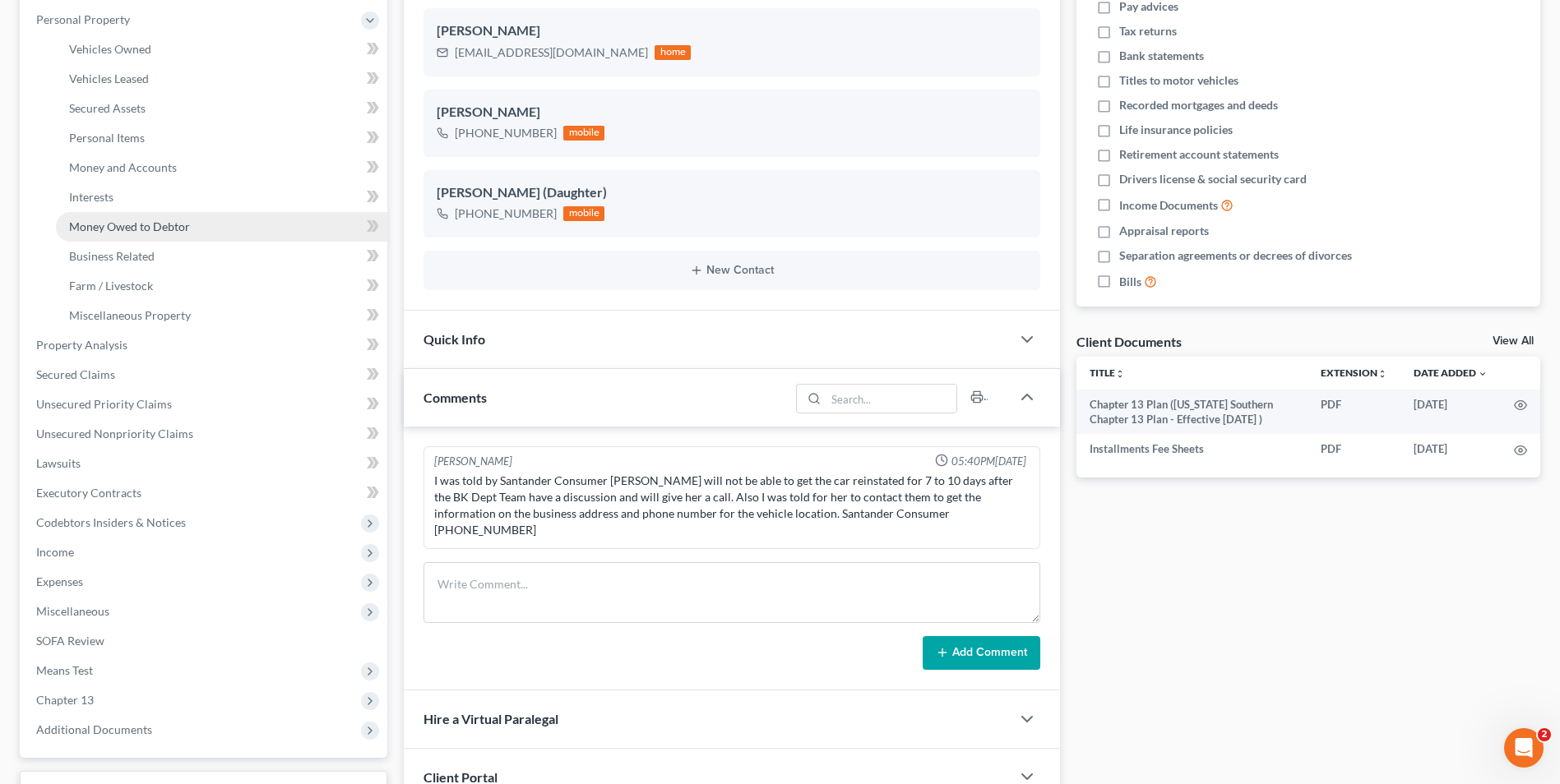
click at [111, 226] on span "Money Owed to Debtor" at bounding box center [129, 226] width 121 height 14
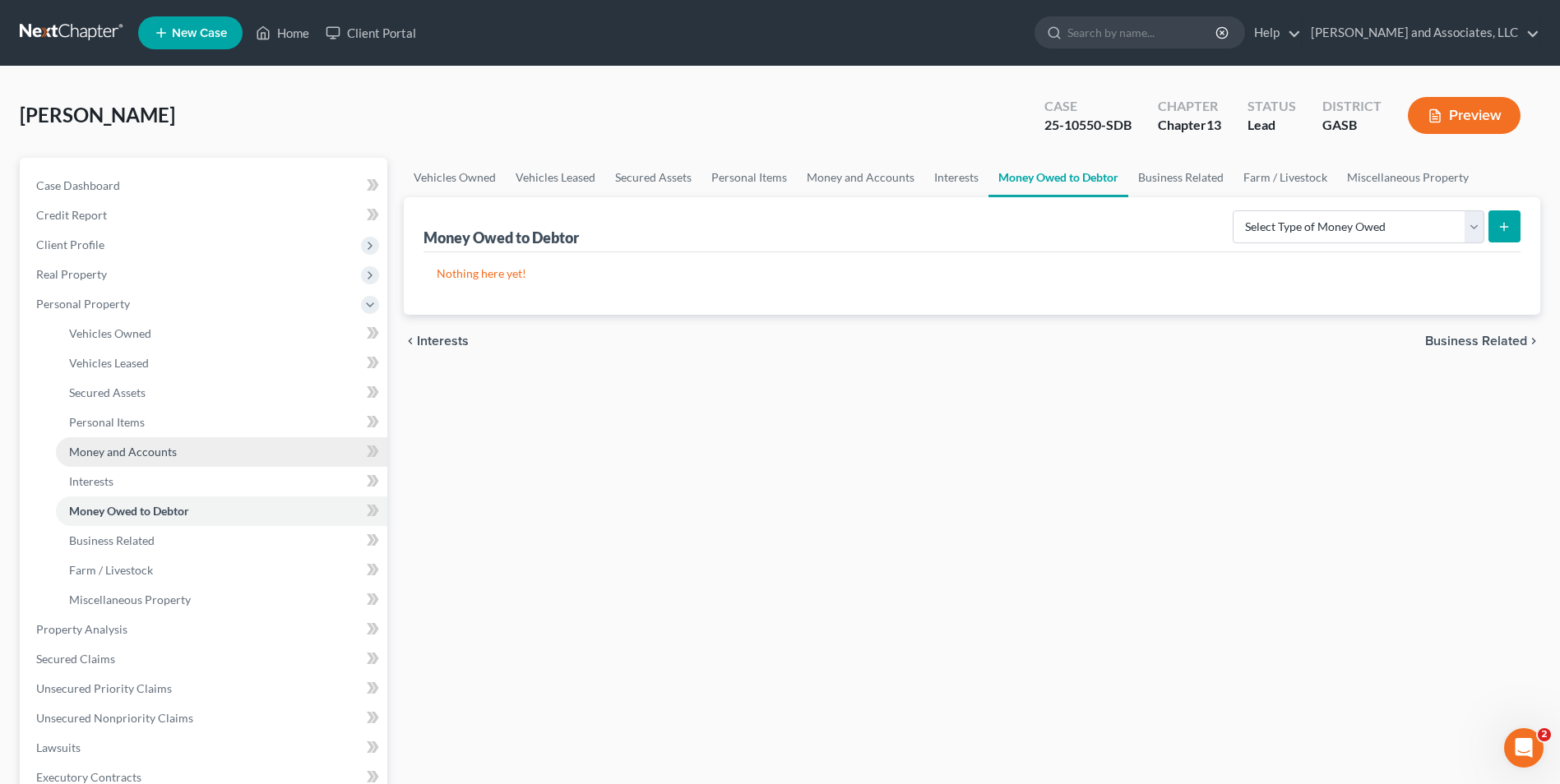
click at [109, 447] on span "Money and Accounts" at bounding box center [123, 452] width 108 height 14
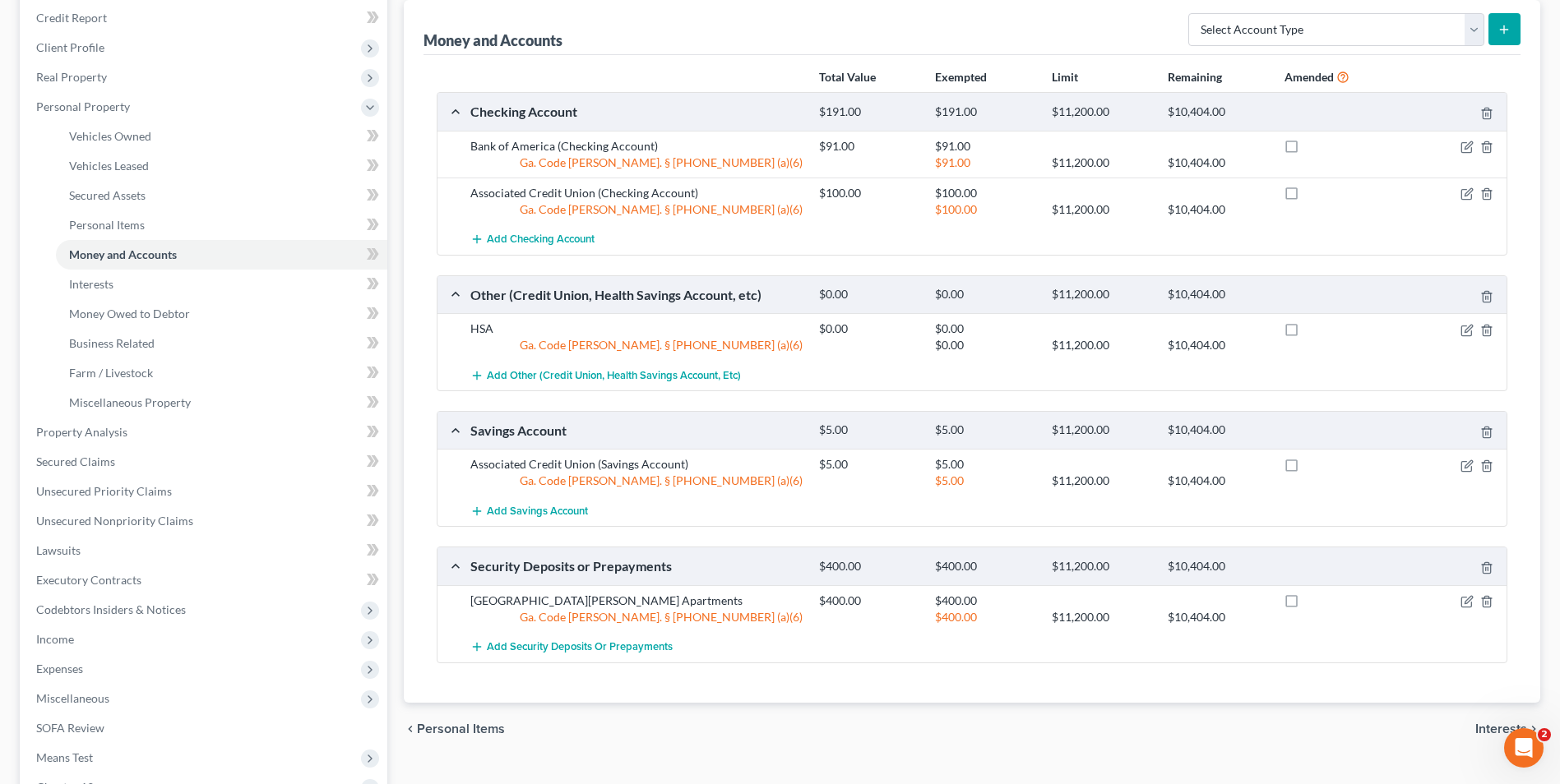
scroll to position [193, 0]
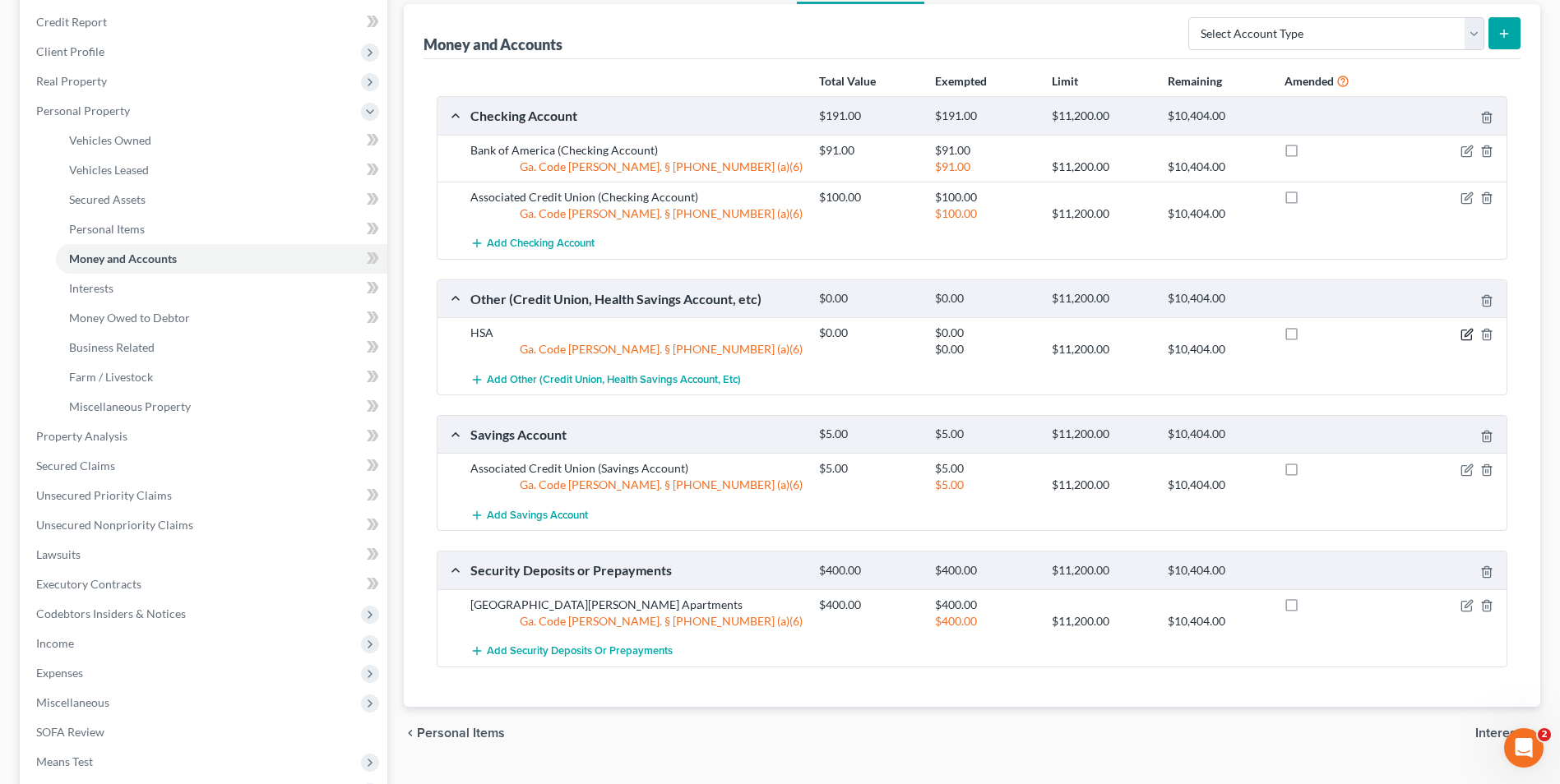
click at [1464, 333] on icon "button" at bounding box center [1467, 334] width 13 height 13
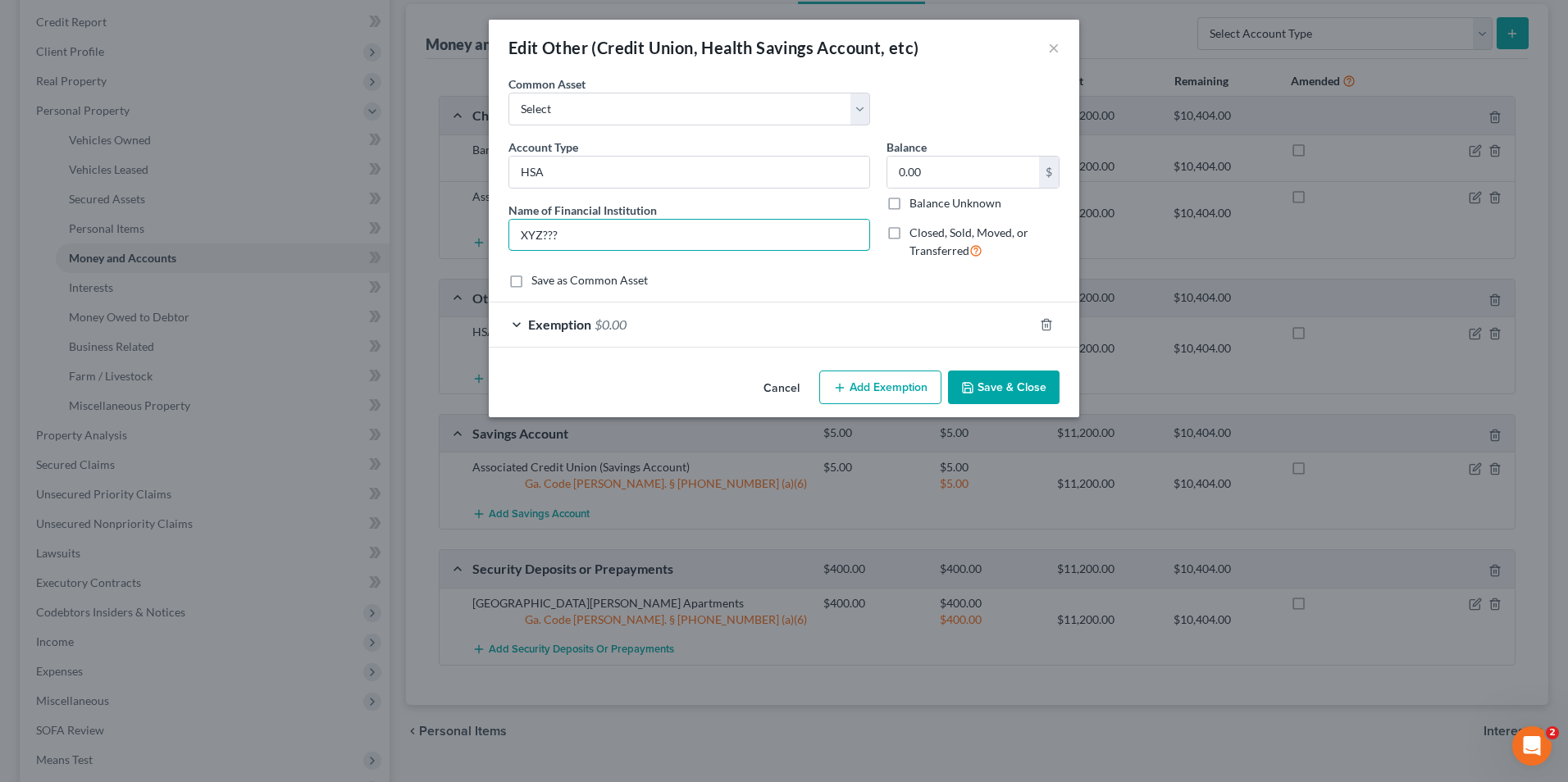
drag, startPoint x: 573, startPoint y: 236, endPoint x: 483, endPoint y: 238, distance: 90.0
click at [483, 238] on div "Edit Other (Credit Union, Health Savings Account, etc) × An exemption set must …" at bounding box center [784, 391] width 1568 height 782
click at [621, 324] on span "$0.00" at bounding box center [611, 323] width 32 height 15
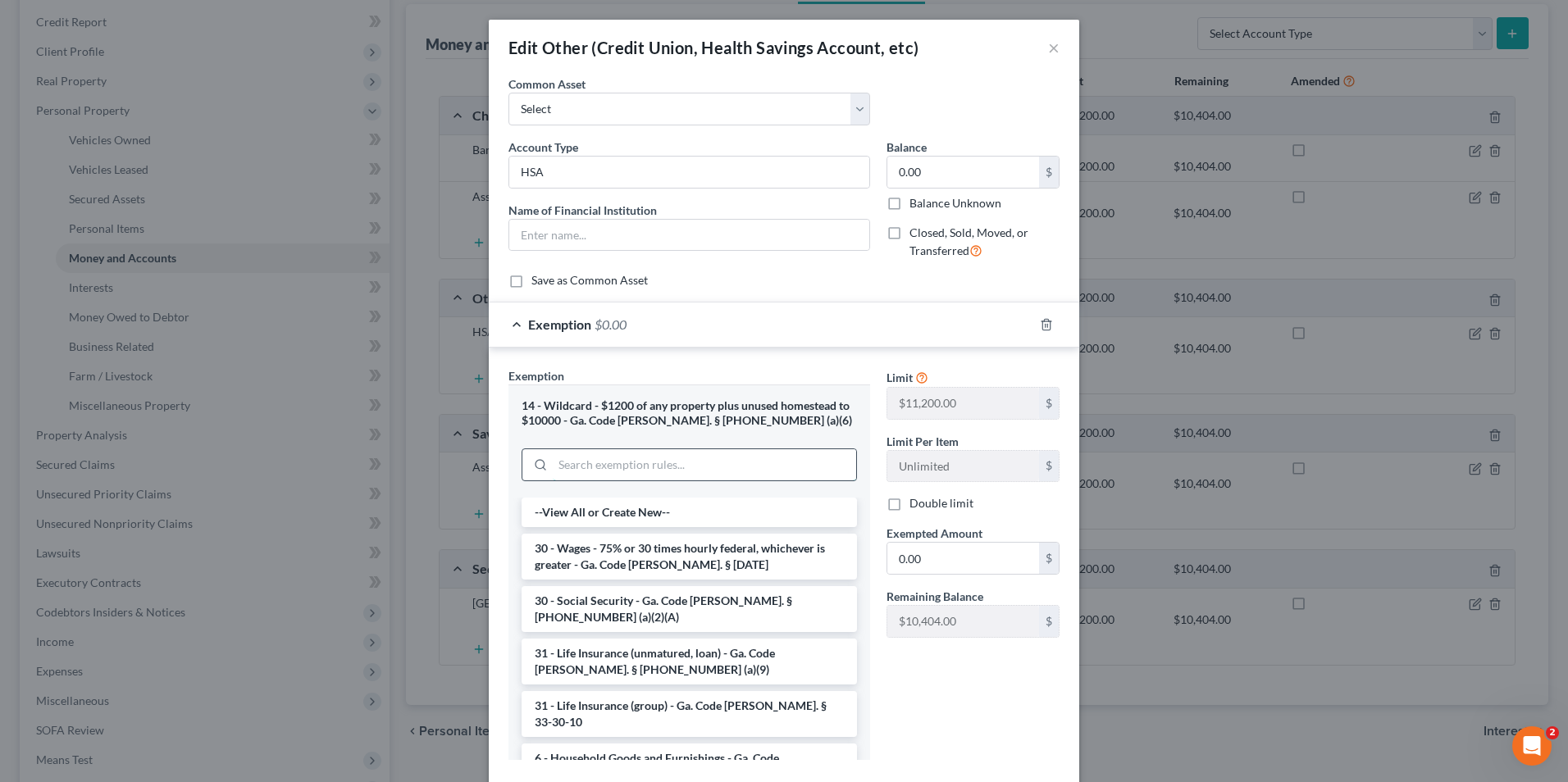
click at [567, 467] on input "search" at bounding box center [704, 465] width 304 height 31
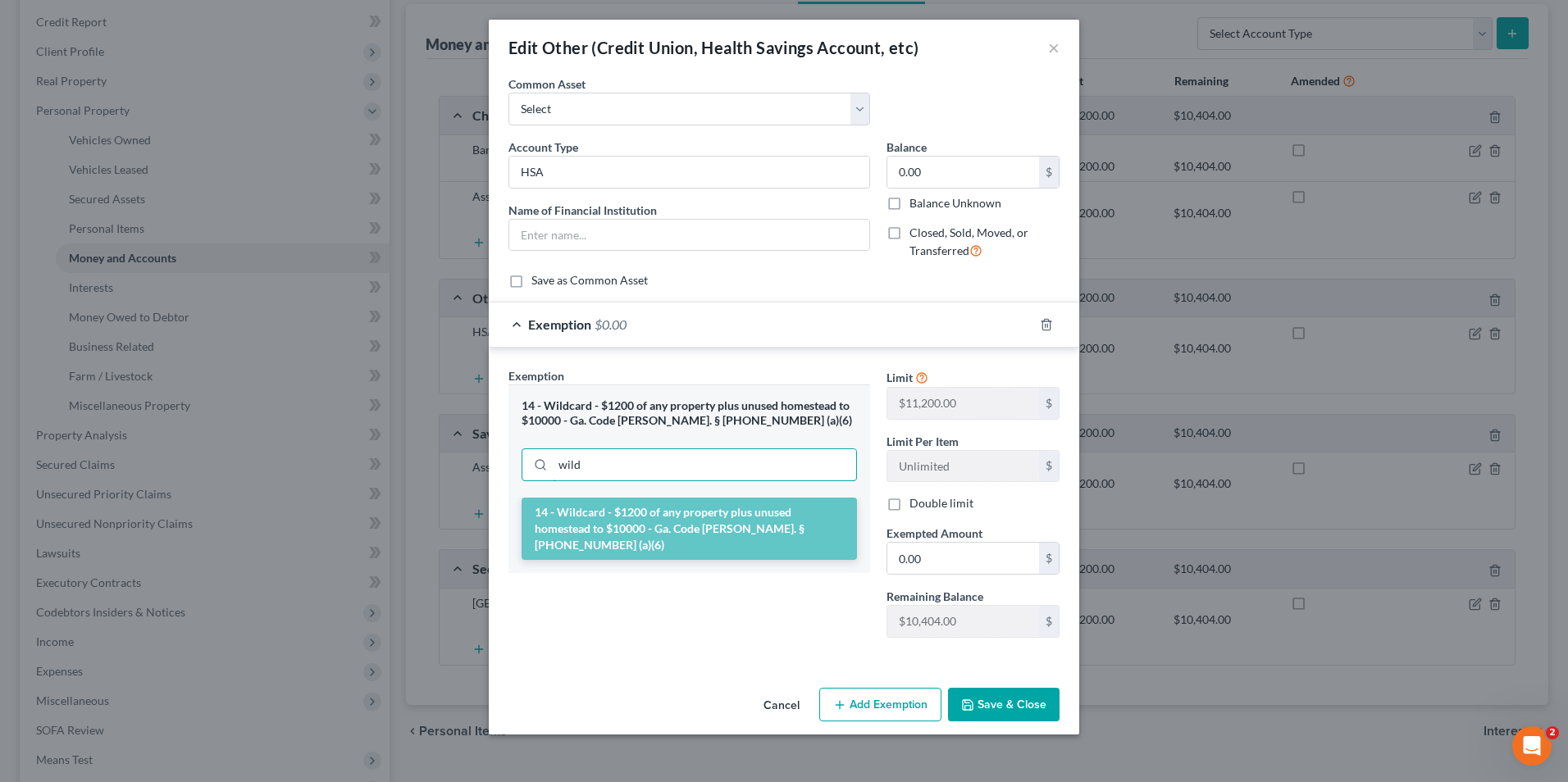
type input "wild"
click at [635, 521] on li "14 - Wildcard - $1200 of any property plus unused homestead to $10000 - Ga. Cod…" at bounding box center [689, 529] width 335 height 63
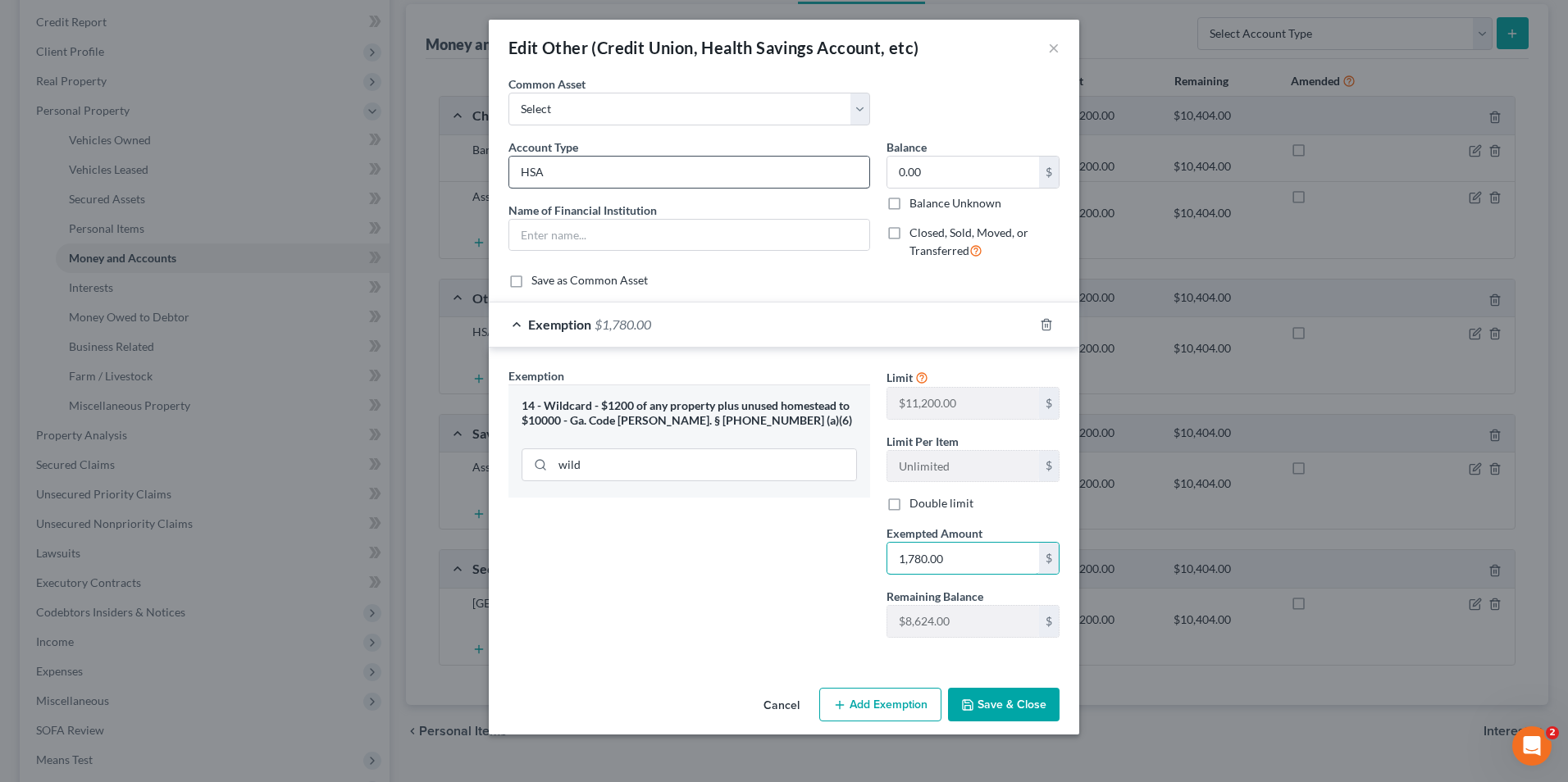
type input "1,780.00"
click at [551, 168] on input "HSA" at bounding box center [689, 172] width 360 height 31
type input "Health Savings Account (HSA)"
click at [996, 718] on button "Save & Close" at bounding box center [1004, 705] width 111 height 34
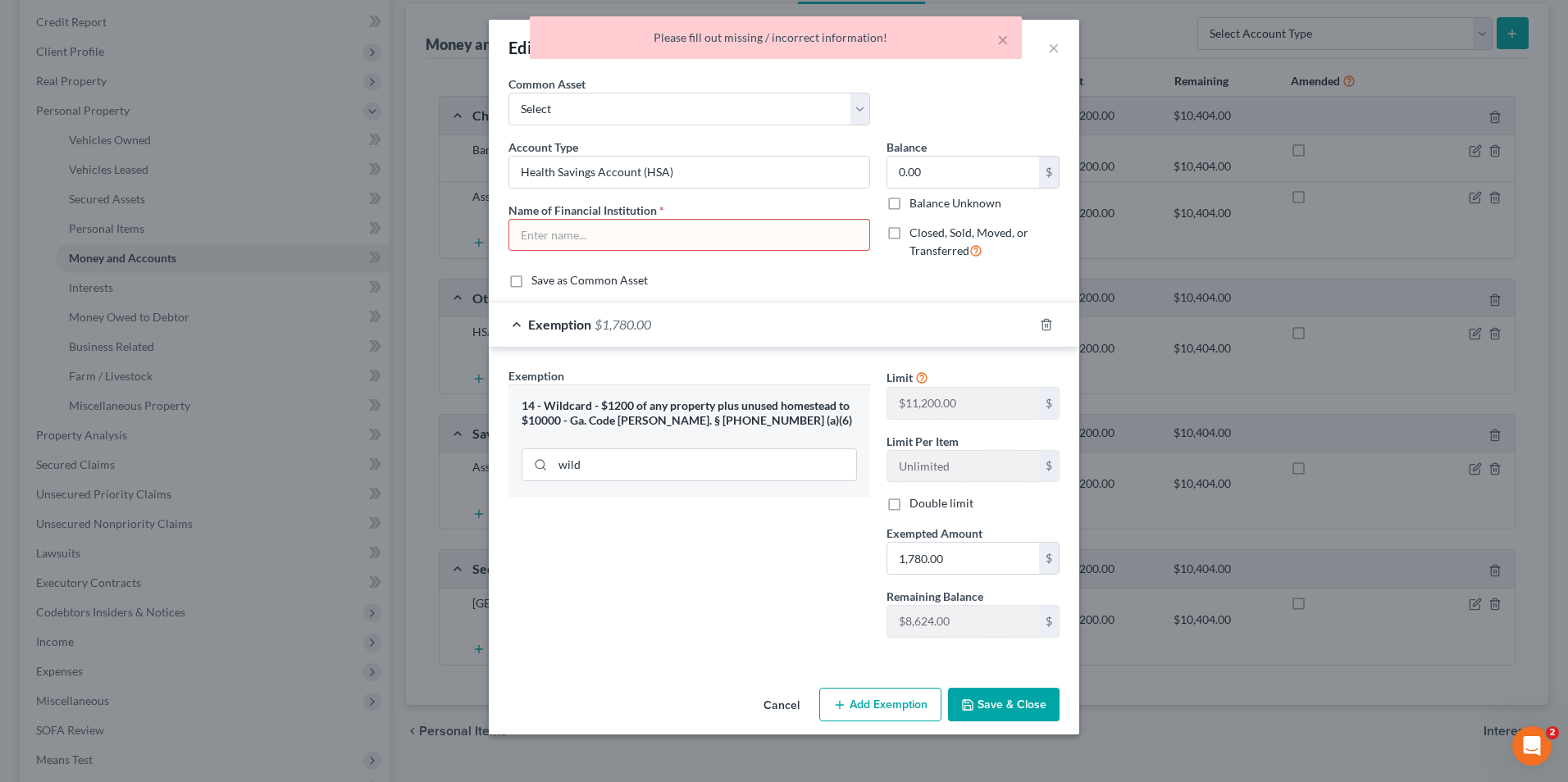
click at [534, 231] on input "text" at bounding box center [689, 235] width 360 height 31
type input "."
click at [993, 692] on button "Save & Close" at bounding box center [1004, 705] width 111 height 34
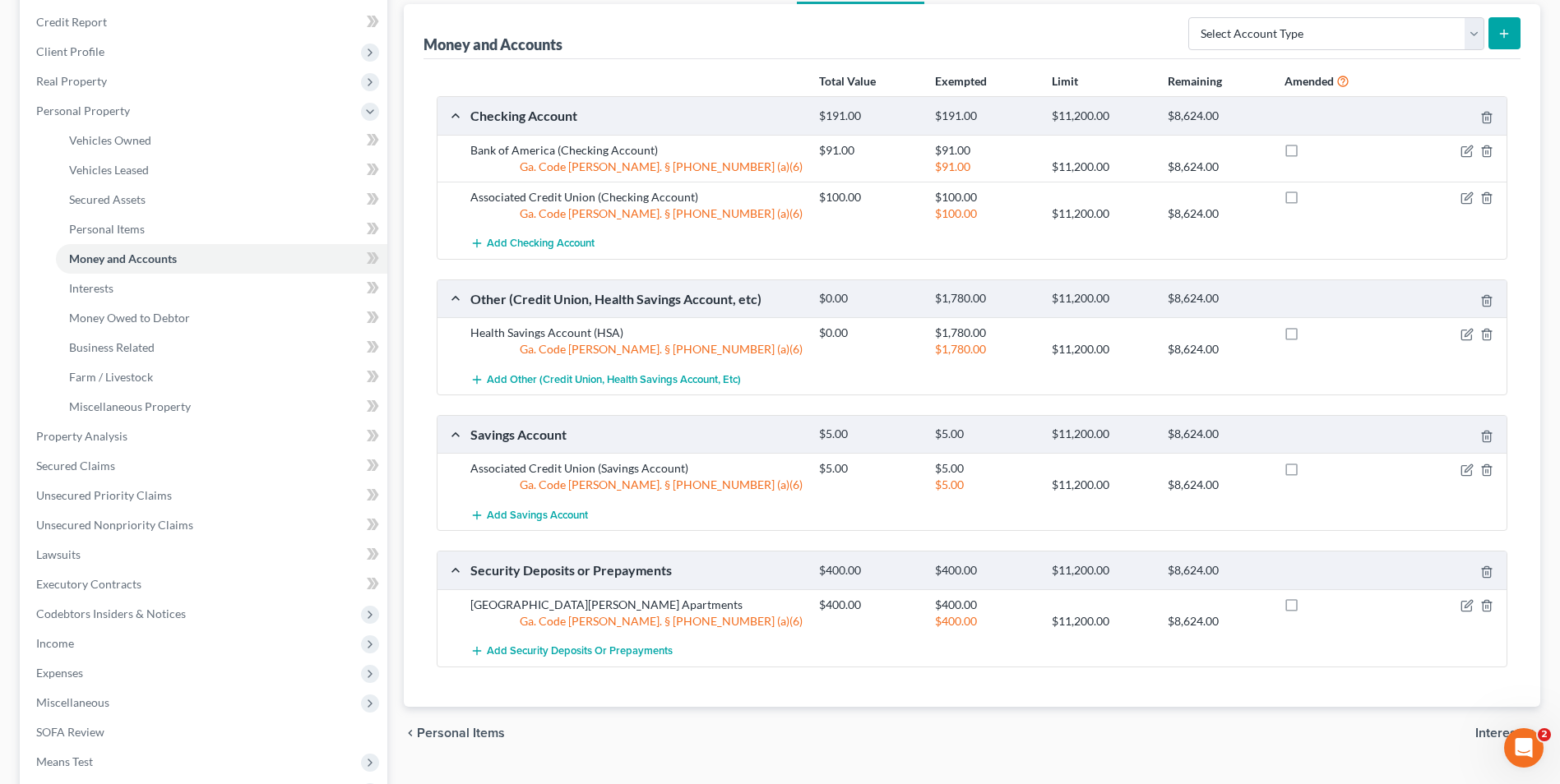
scroll to position [415, 0]
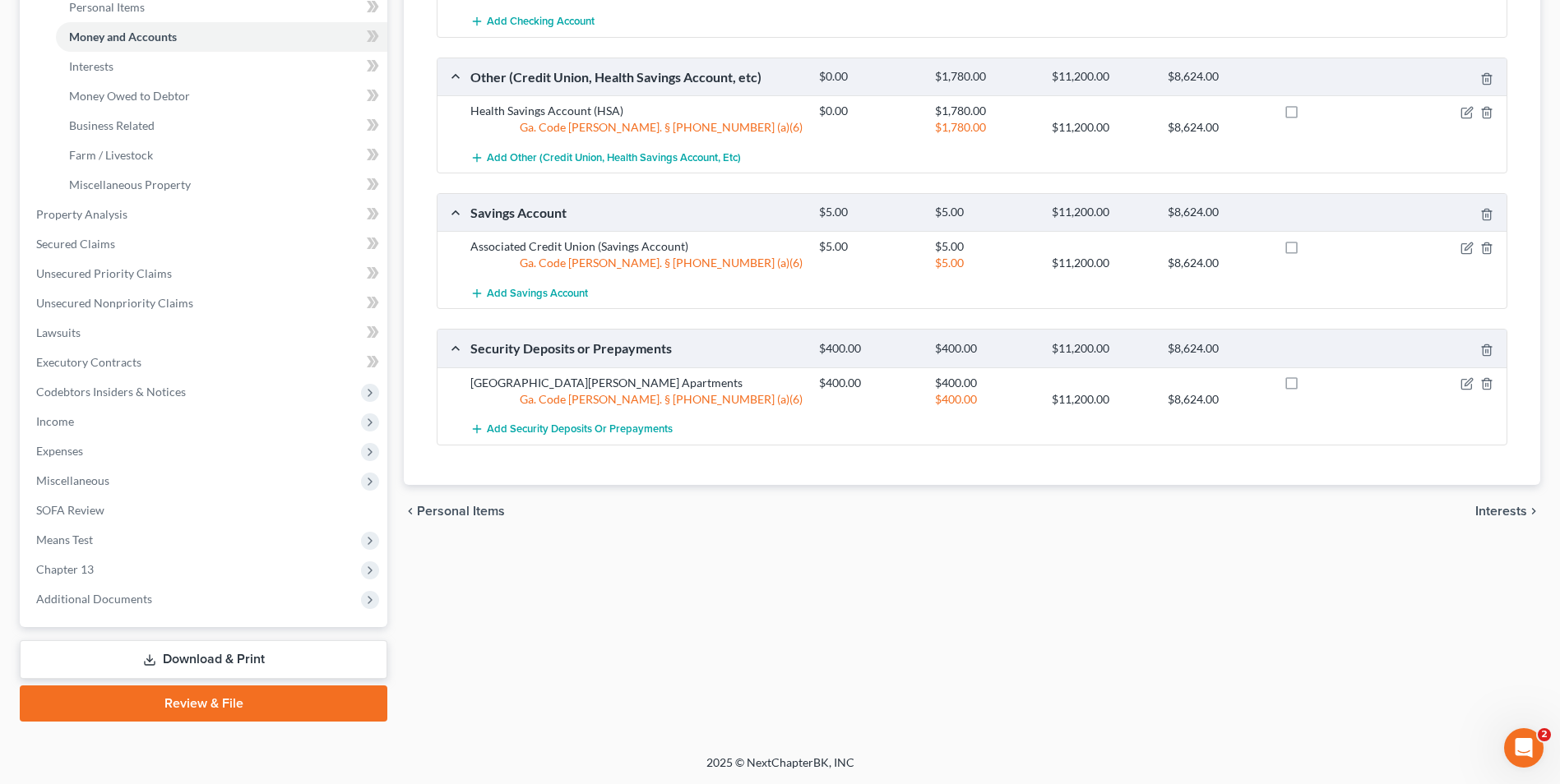
click at [242, 648] on link "Download & Print" at bounding box center [203, 659] width 368 height 39
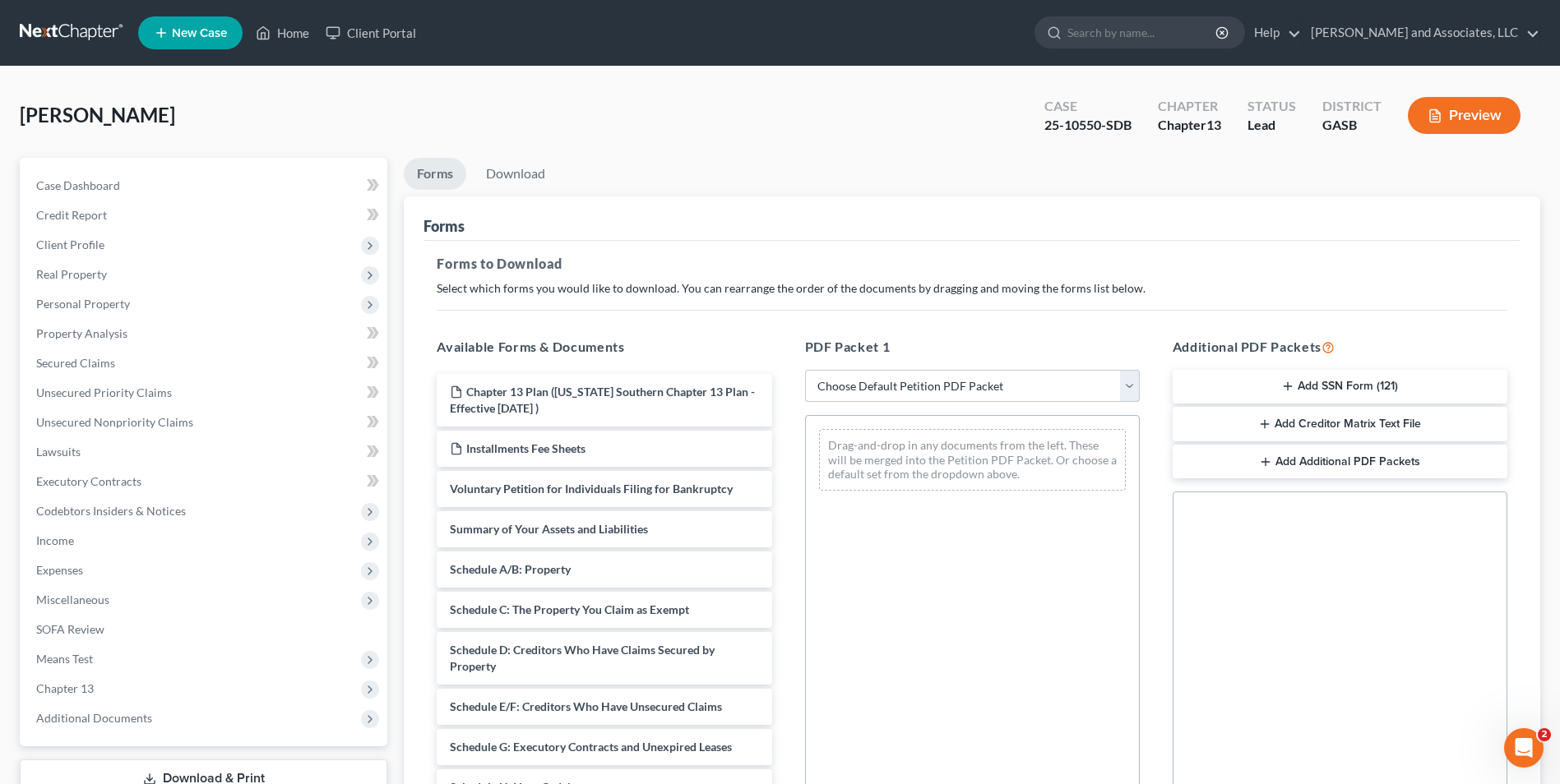
click at [1129, 382] on select "Choose Default Petition PDF Packet Complete Bankruptcy Petition (all forms and …" at bounding box center [972, 386] width 335 height 33
select select "2"
click at [805, 370] on select "Choose Default Petition PDF Packet Complete Bankruptcy Petition (all forms and …" at bounding box center [972, 386] width 335 height 33
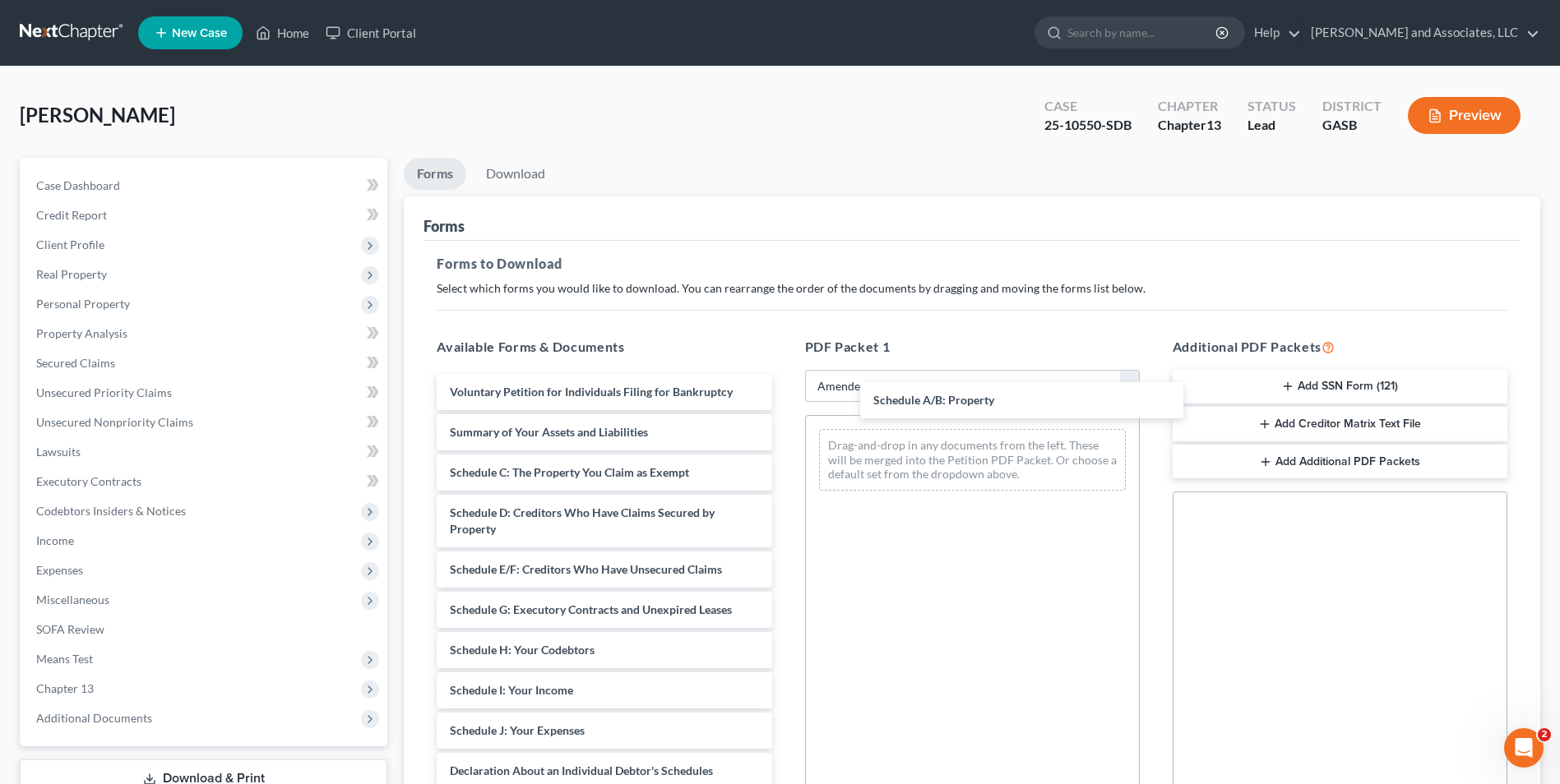
drag, startPoint x: 633, startPoint y: 464, endPoint x: 962, endPoint y: 405, distance: 334.2
click at [784, 392] on div "Schedule A/B: Property Voluntary Petition for Individuals Filing for Bankruptcy…" at bounding box center [604, 718] width 361 height 690
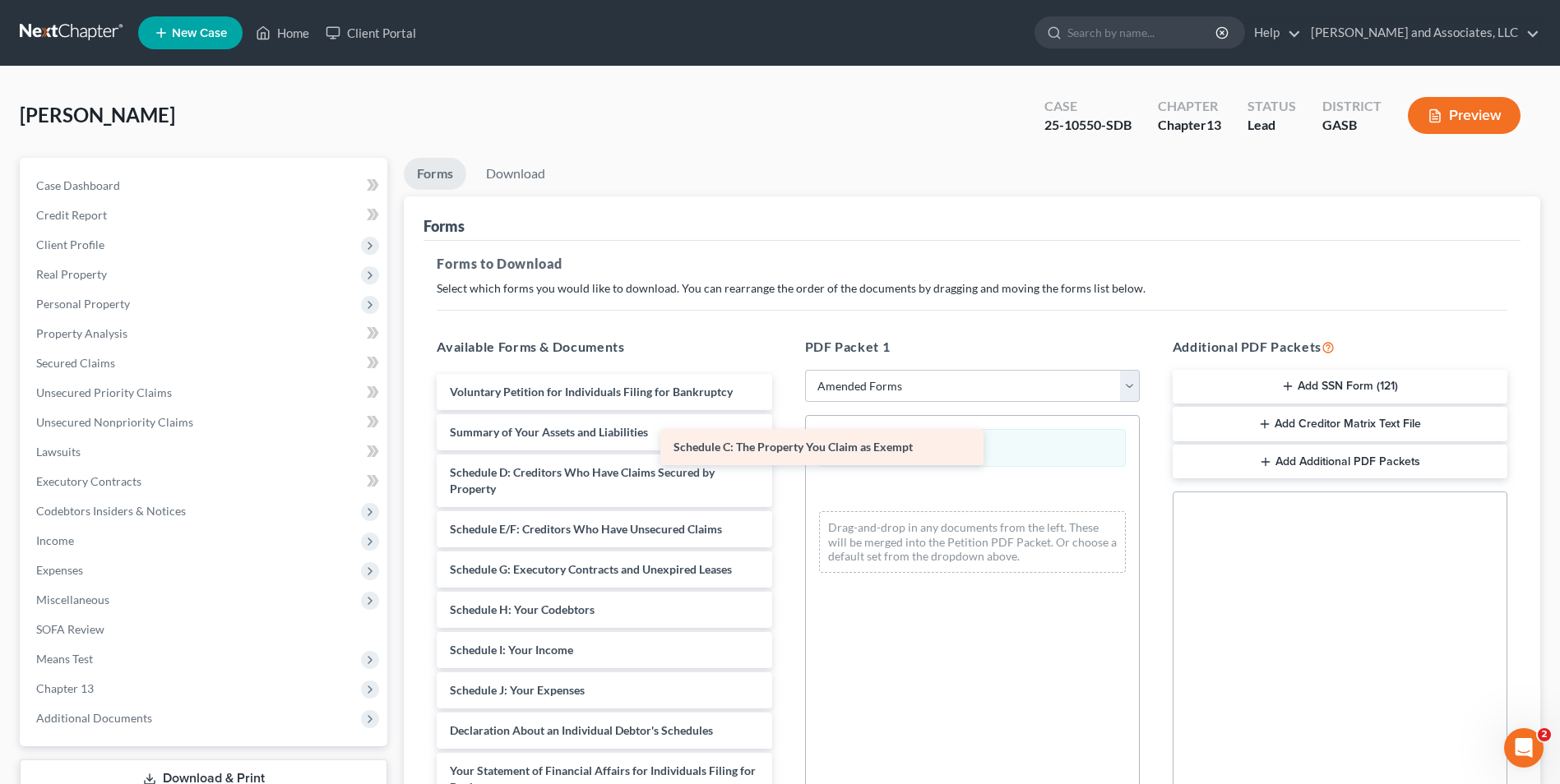
drag, startPoint x: 646, startPoint y: 475, endPoint x: 968, endPoint y: 445, distance: 323.4
click at [784, 445] on div "Schedule C: The Property You Claim as Exempt Voluntary Petition for Individuals…" at bounding box center [604, 698] width 361 height 649
drag, startPoint x: 925, startPoint y: 492, endPoint x: 914, endPoint y: 451, distance: 42.4
click at [914, 451] on div "Schedule A/B: Property Schedule C: The Property You Claim as Exempt Schedule A/…" at bounding box center [972, 501] width 333 height 172
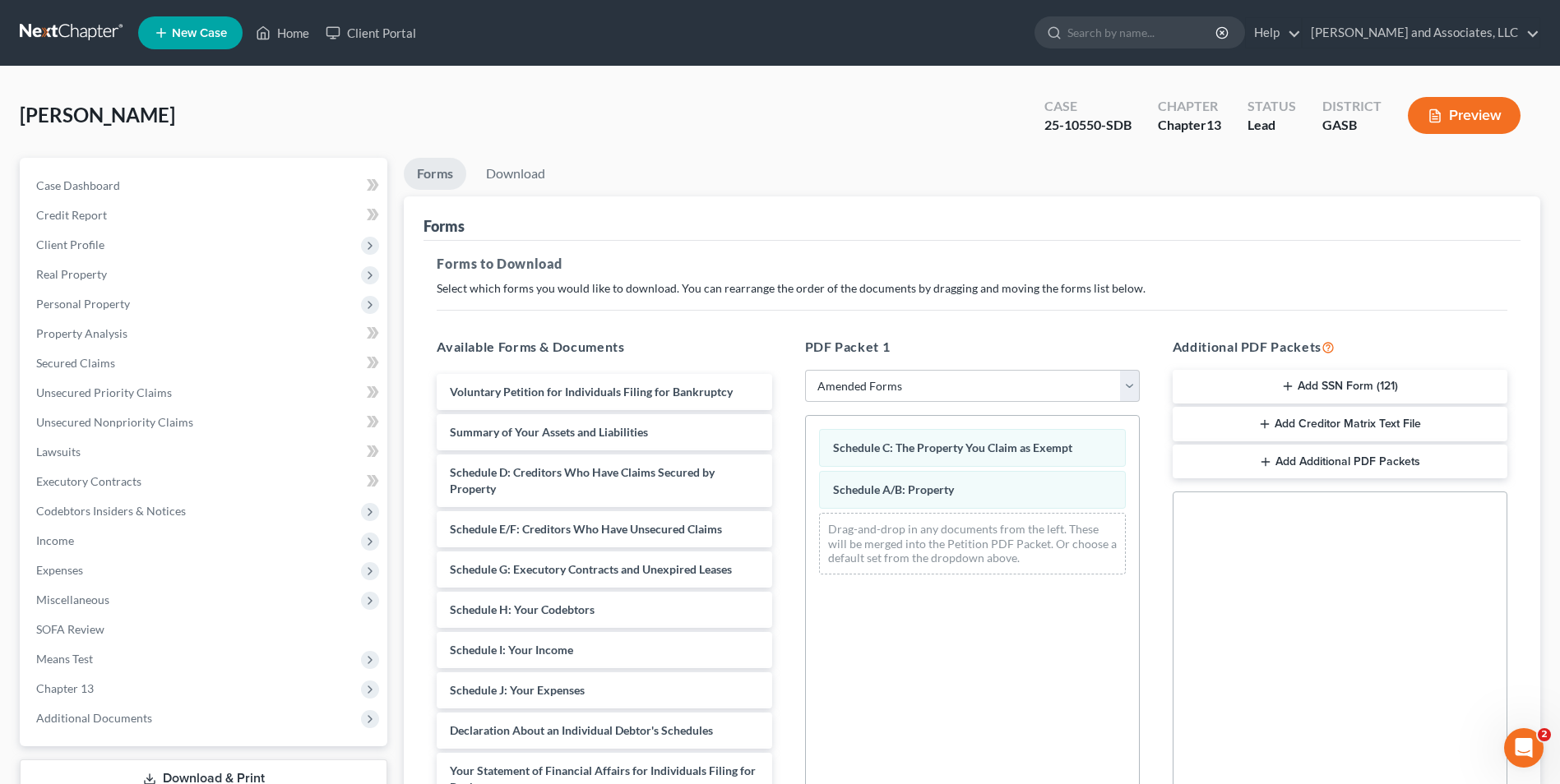
scroll to position [231, 0]
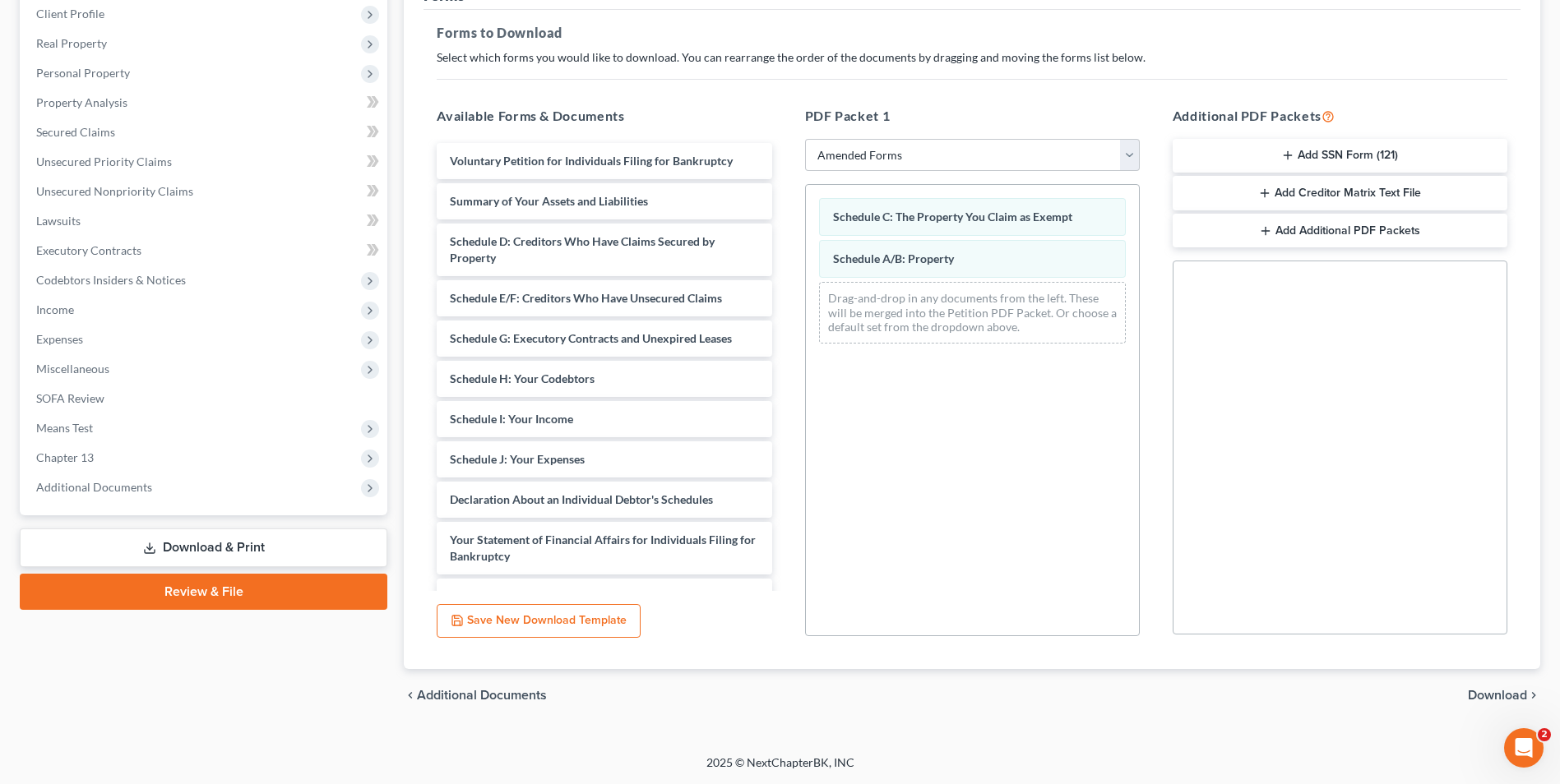
click at [1507, 697] on span "Download" at bounding box center [1498, 695] width 59 height 13
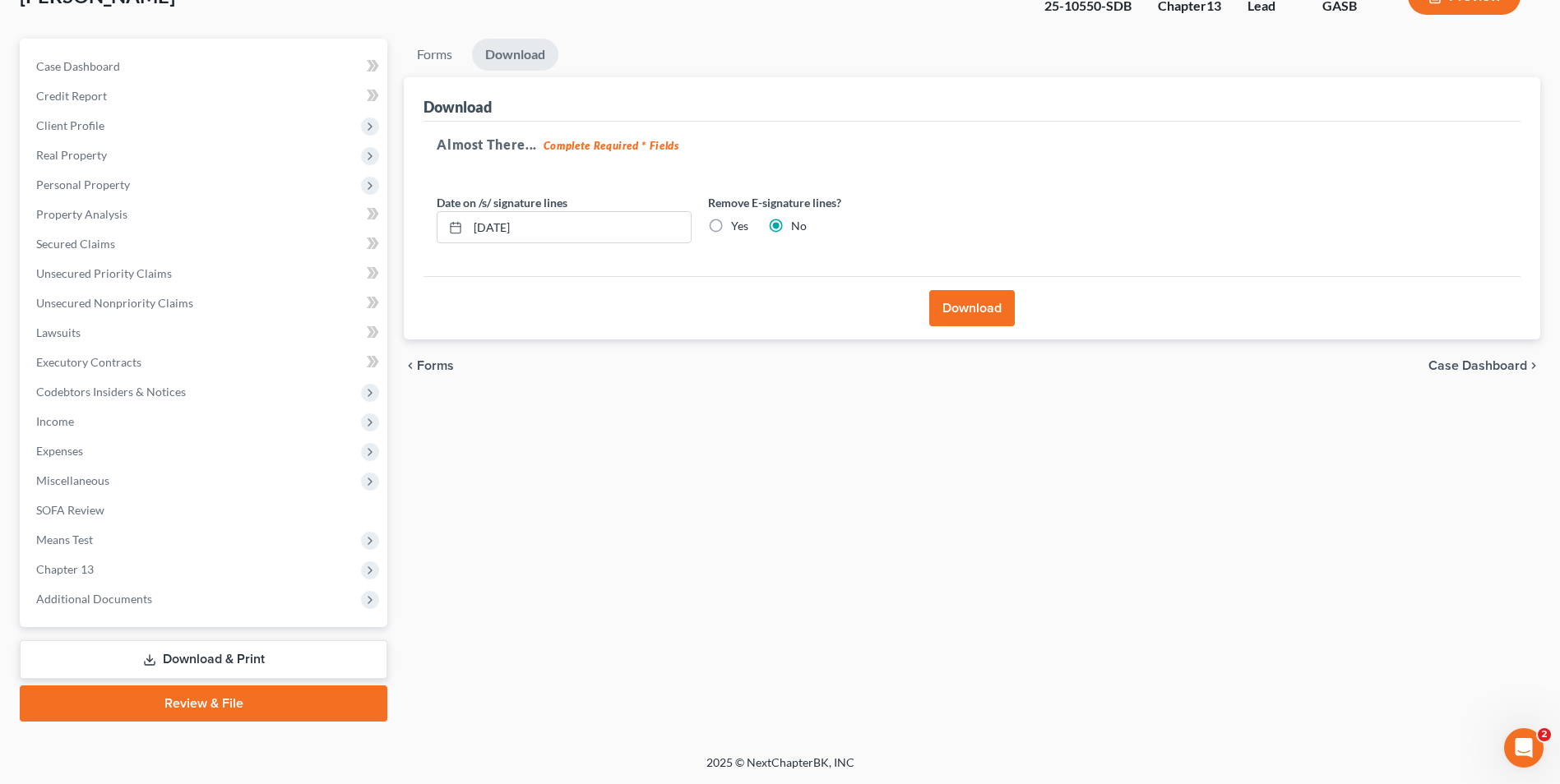
scroll to position [119, 0]
click at [962, 313] on button "Download" at bounding box center [971, 308] width 85 height 36
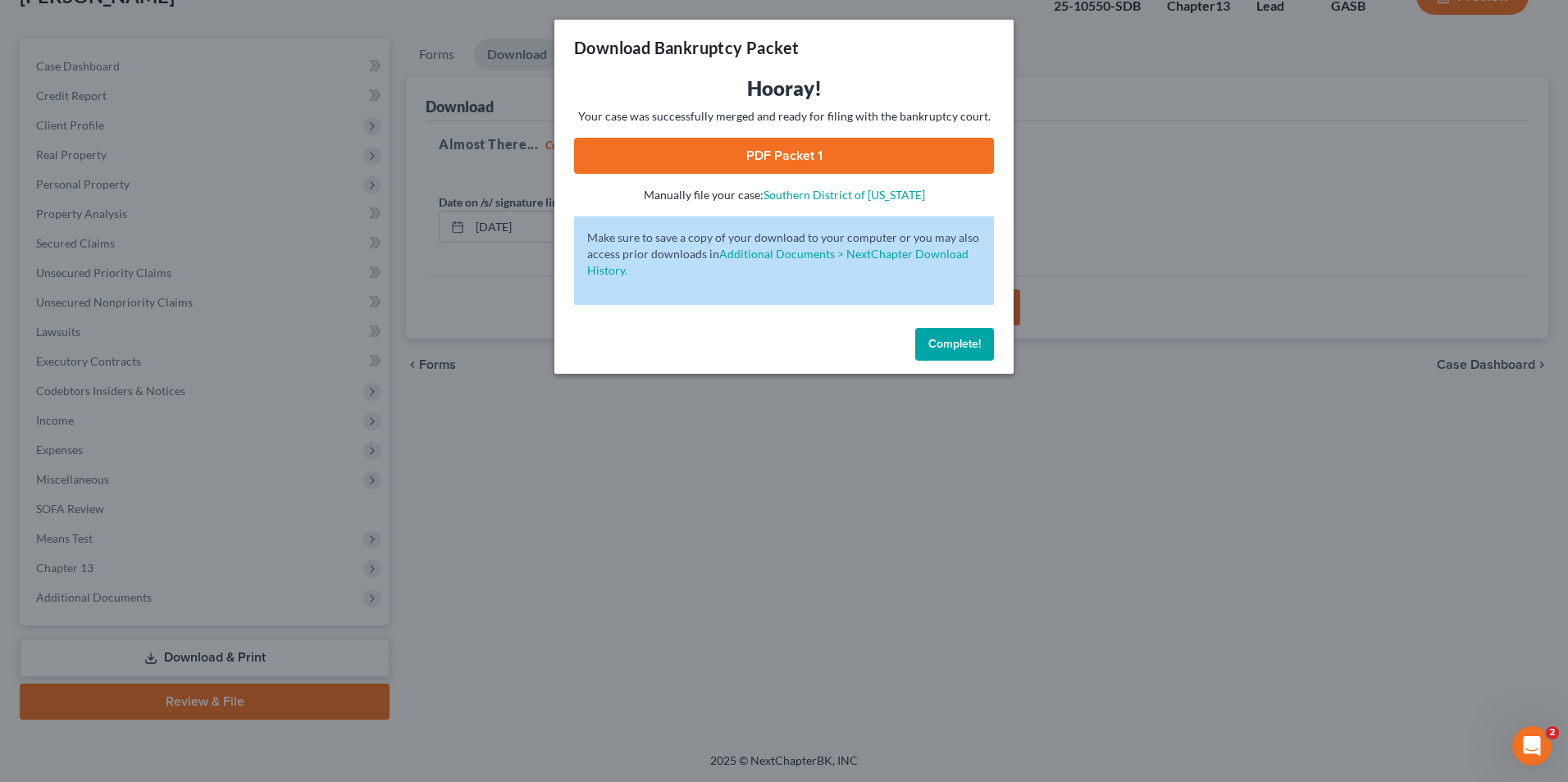
click at [766, 154] on link "PDF Packet 1" at bounding box center [784, 156] width 420 height 36
click at [940, 352] on button "Complete!" at bounding box center [955, 344] width 79 height 33
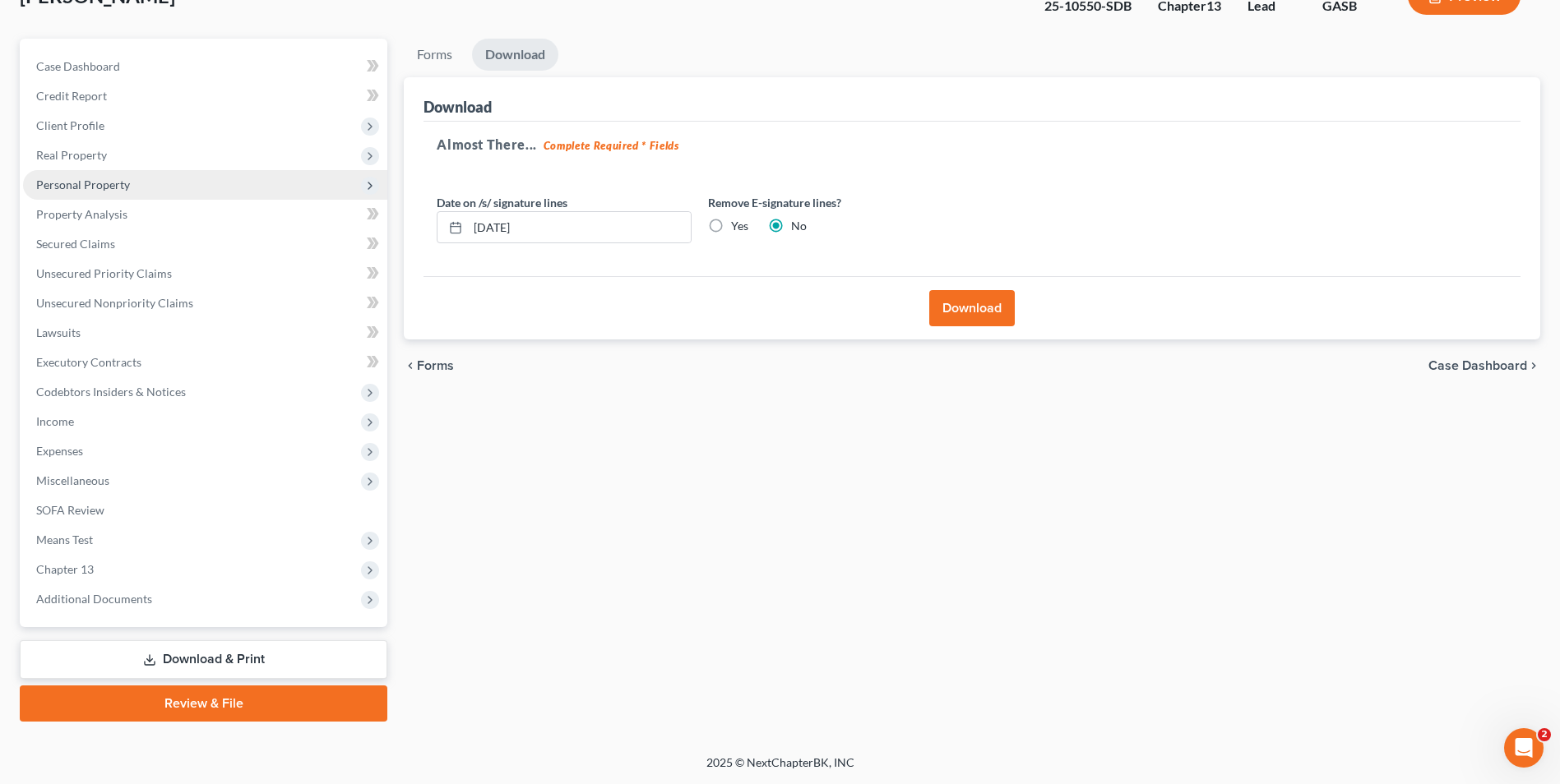
click at [86, 183] on span "Personal Property" at bounding box center [83, 185] width 93 height 14
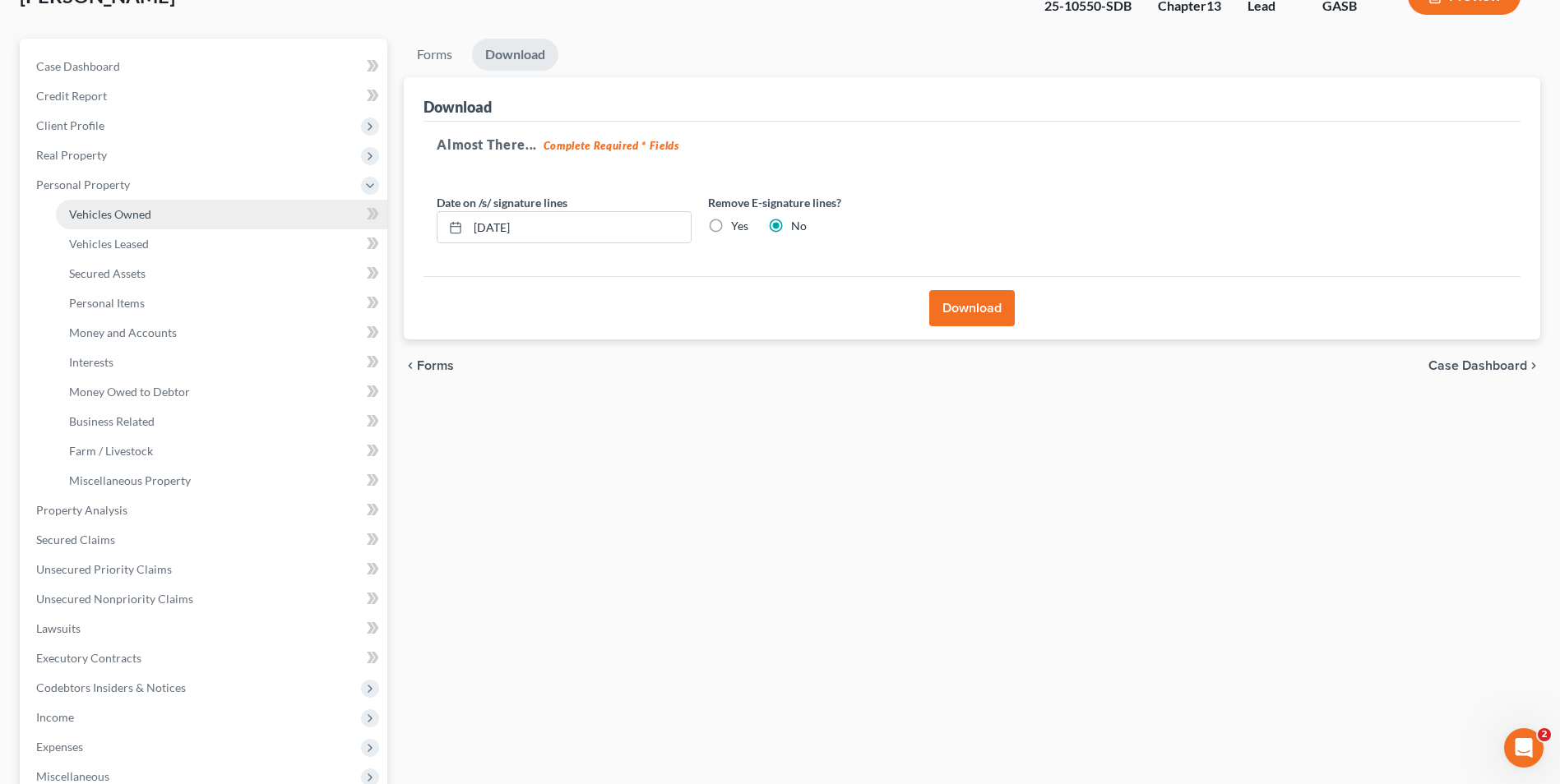
click at [99, 218] on span "Vehicles Owned" at bounding box center [111, 215] width 83 height 14
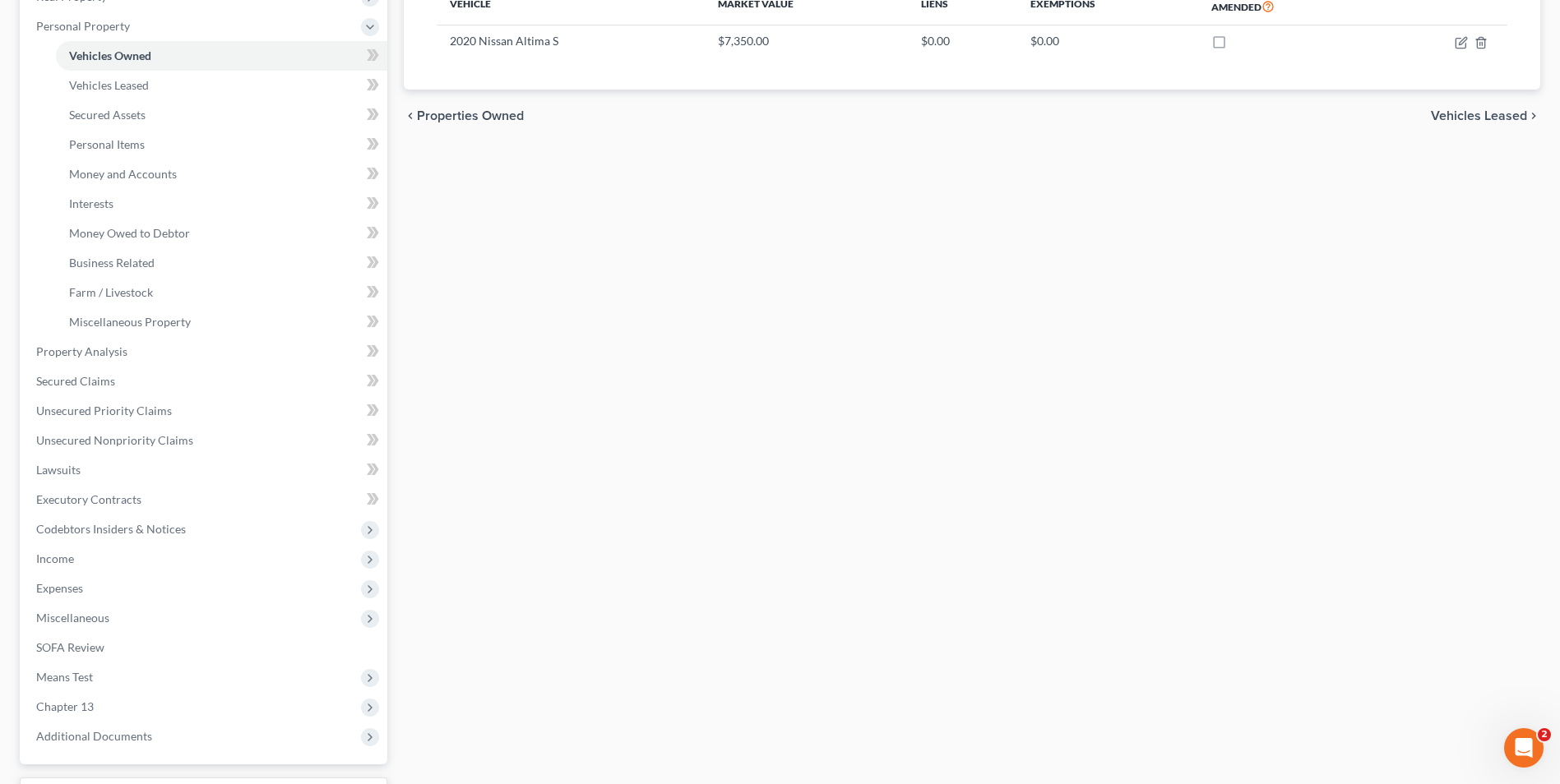
scroll to position [415, 0]
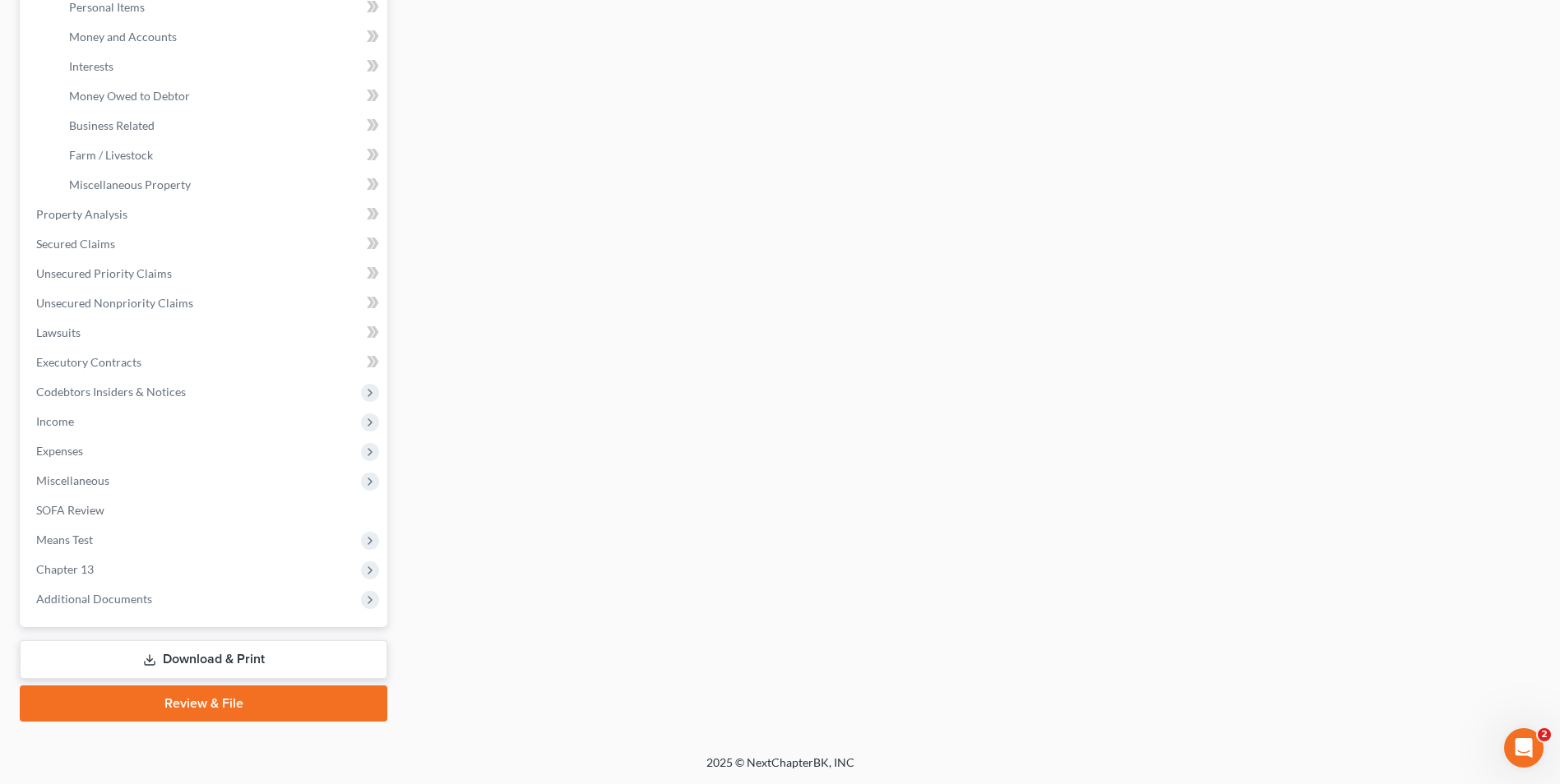
click at [258, 660] on link "Download & Print" at bounding box center [203, 659] width 368 height 39
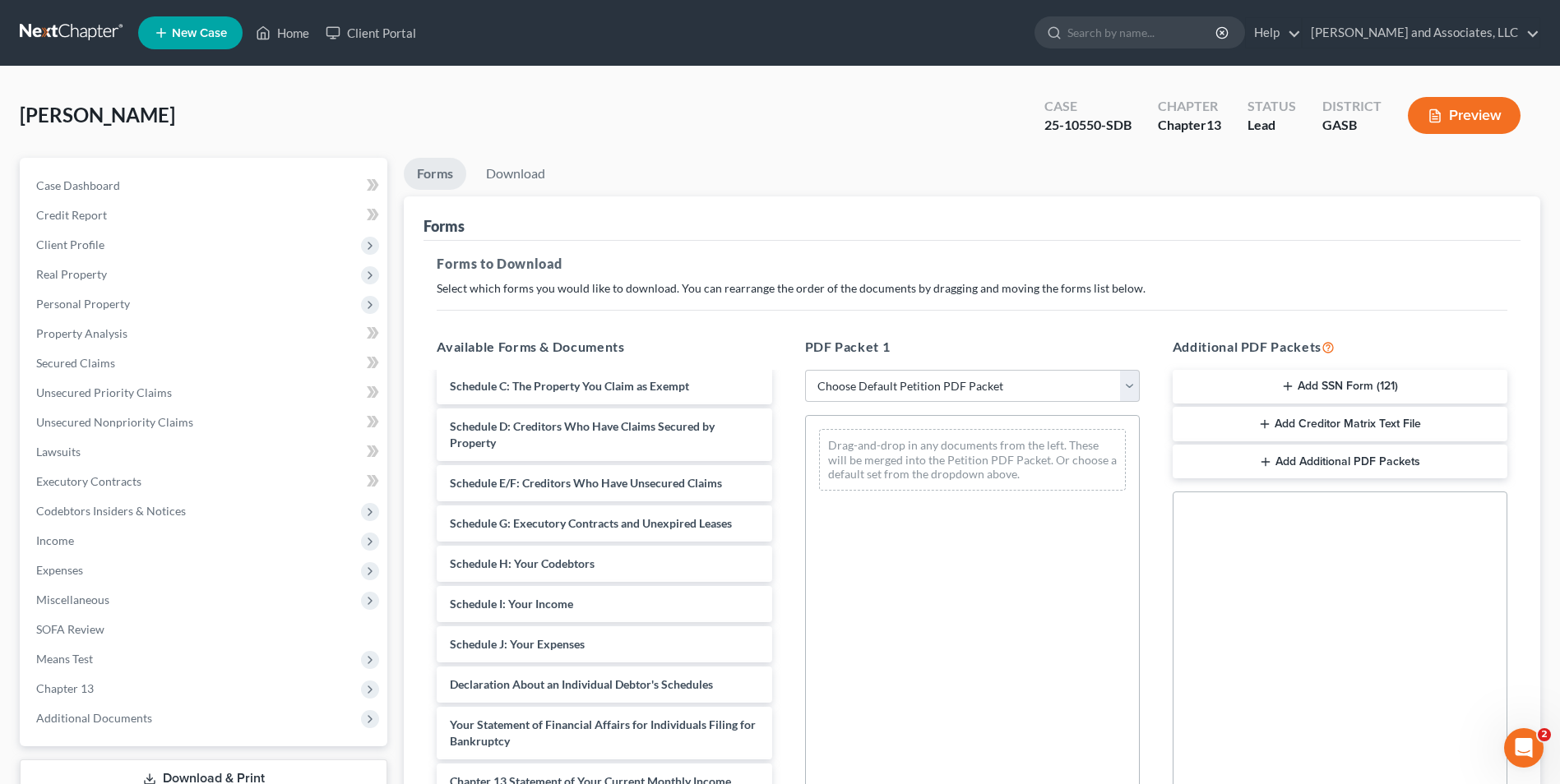
scroll to position [227, 0]
click at [784, 552] on div "Chapter 13 Plan ([US_STATE] Southern Chapter 13 Plan - Effective [DATE] ) Insta…" at bounding box center [604, 560] width 361 height 827
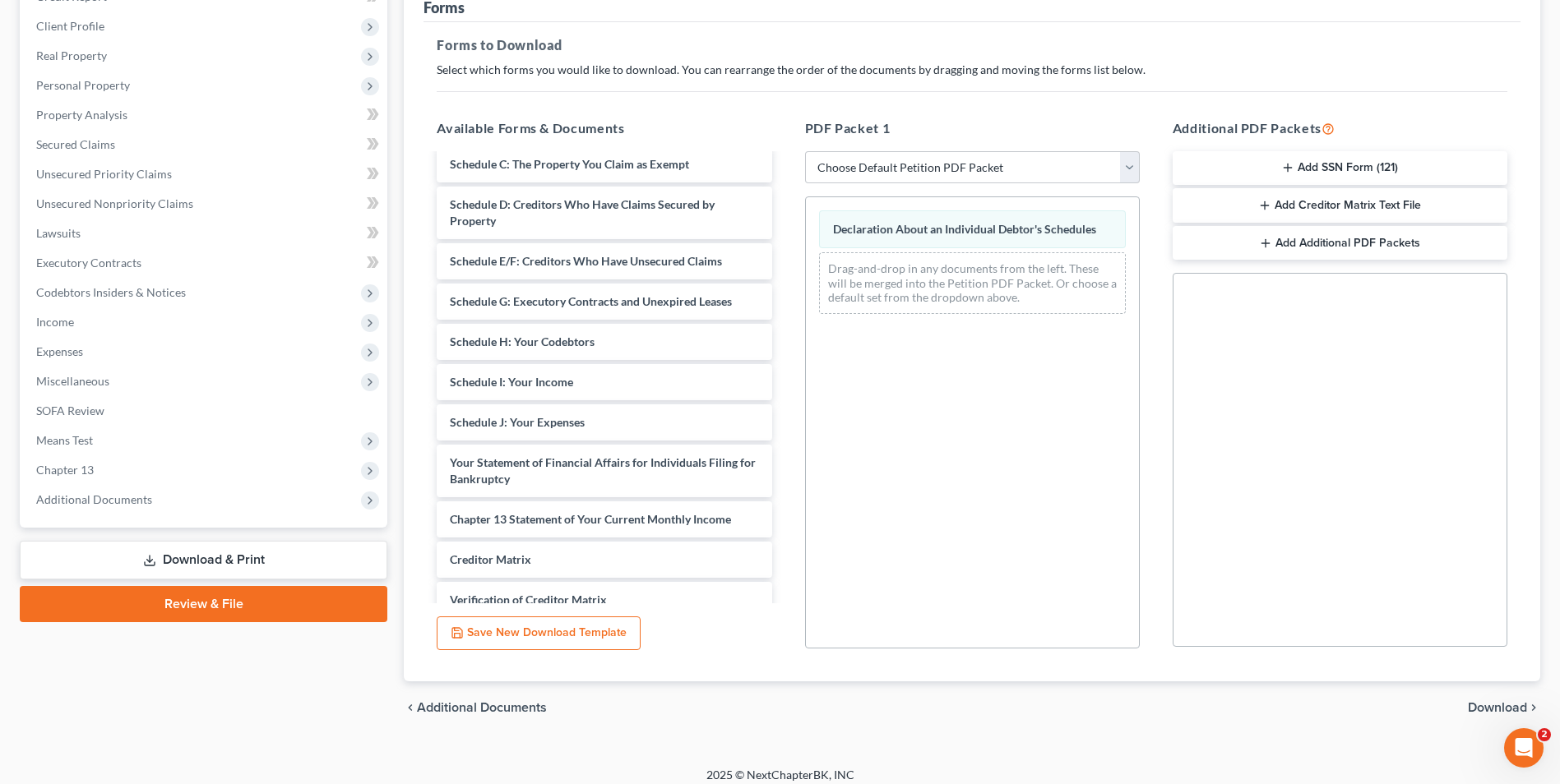
scroll to position [231, 0]
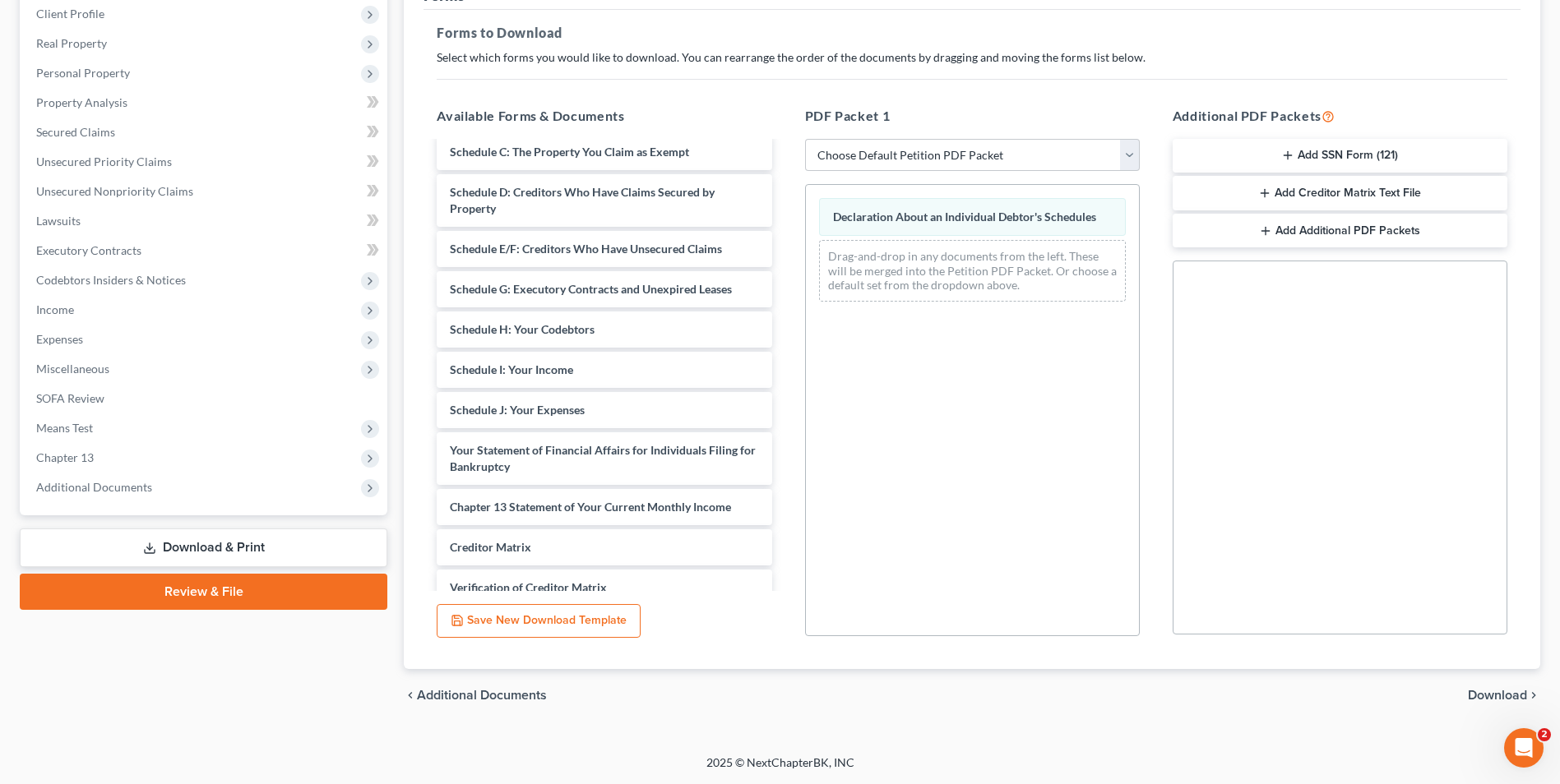
click at [1496, 699] on span "Download" at bounding box center [1498, 695] width 59 height 13
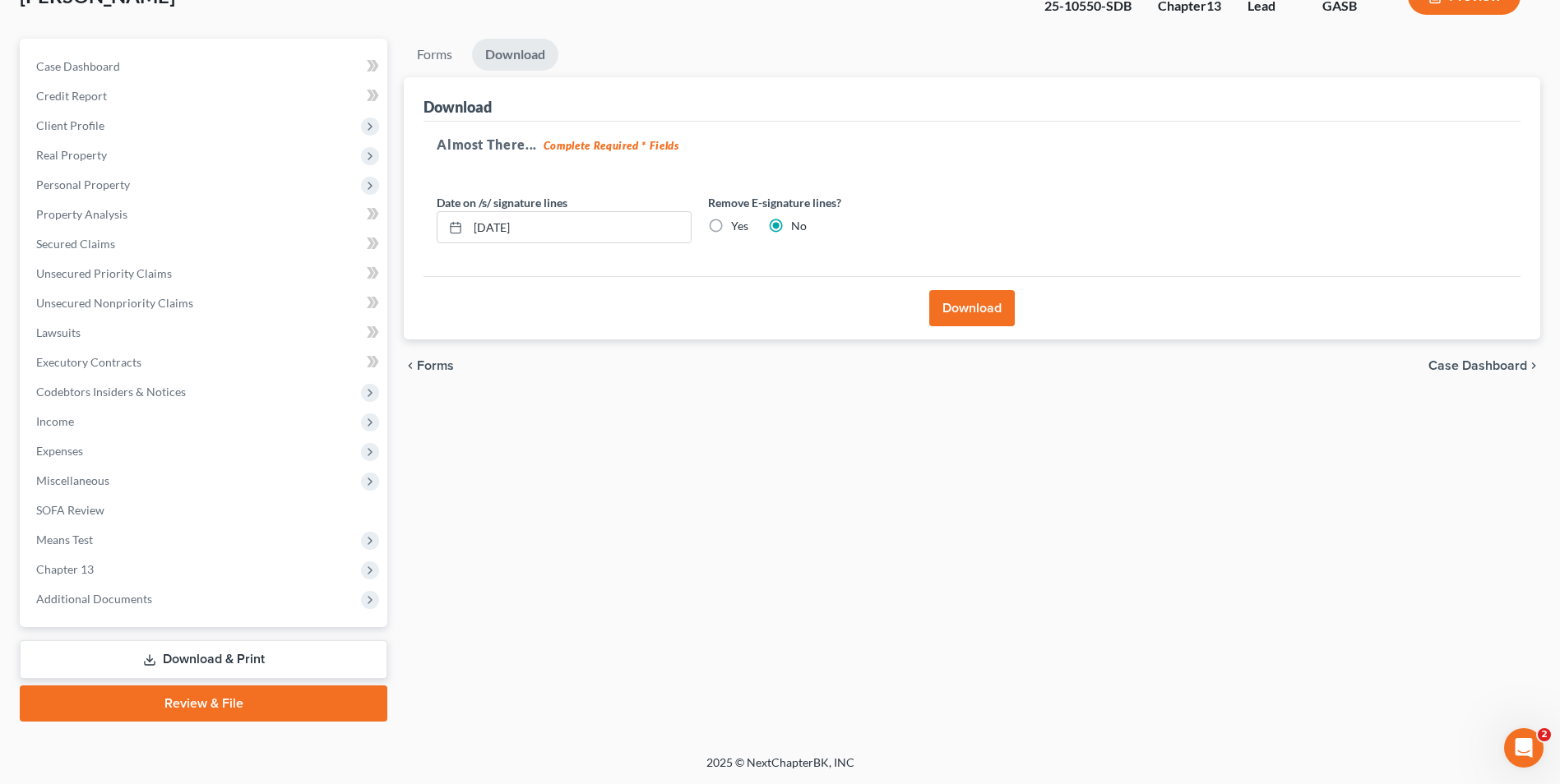
scroll to position [119, 0]
click at [979, 315] on button "Download" at bounding box center [971, 308] width 85 height 36
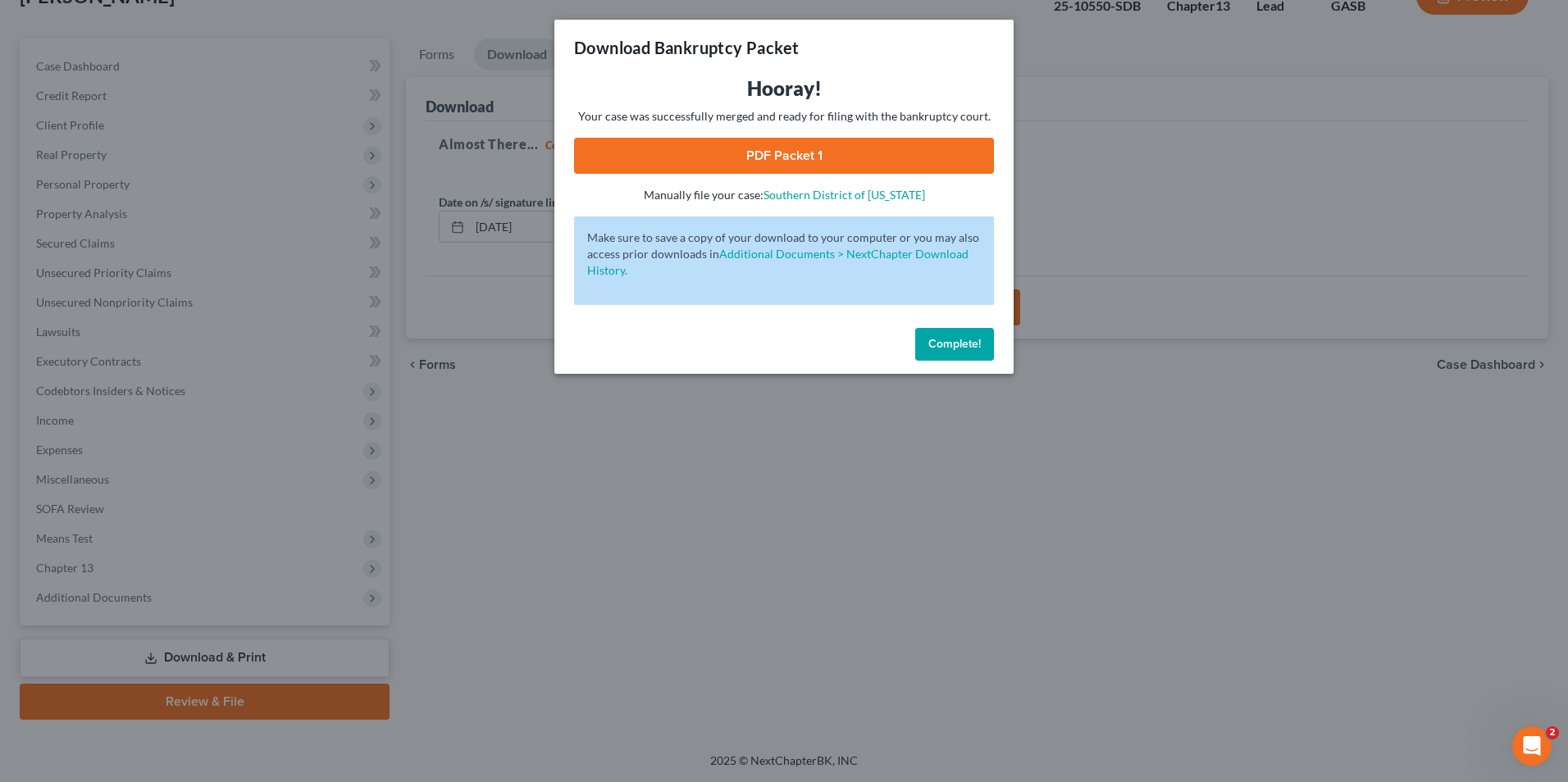
click at [771, 162] on link "PDF Packet 1" at bounding box center [784, 156] width 420 height 36
click at [965, 342] on span "Complete!" at bounding box center [954, 344] width 53 height 14
